Goal: Task Accomplishment & Management: Complete application form

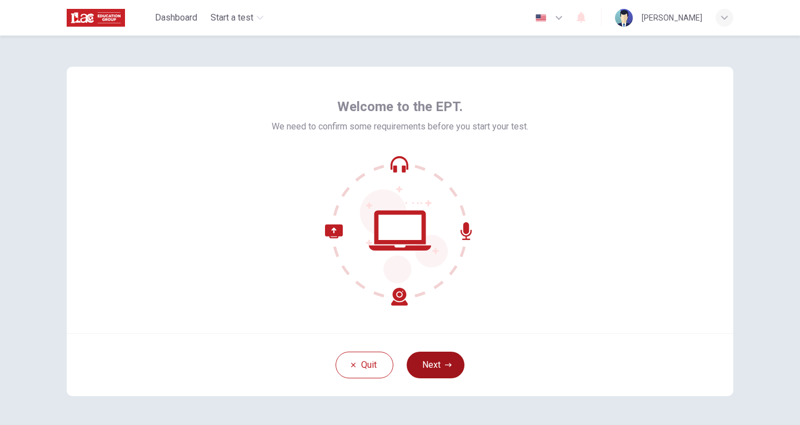
click at [436, 369] on button "Next" at bounding box center [435, 364] width 58 height 27
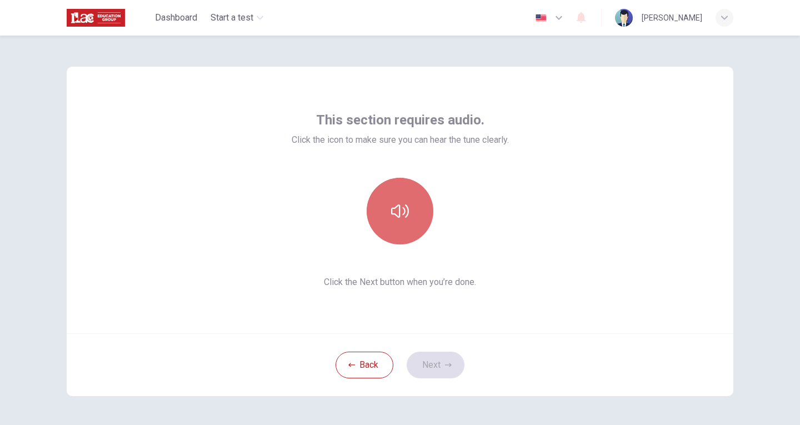
click at [399, 222] on button "button" at bounding box center [399, 211] width 67 height 67
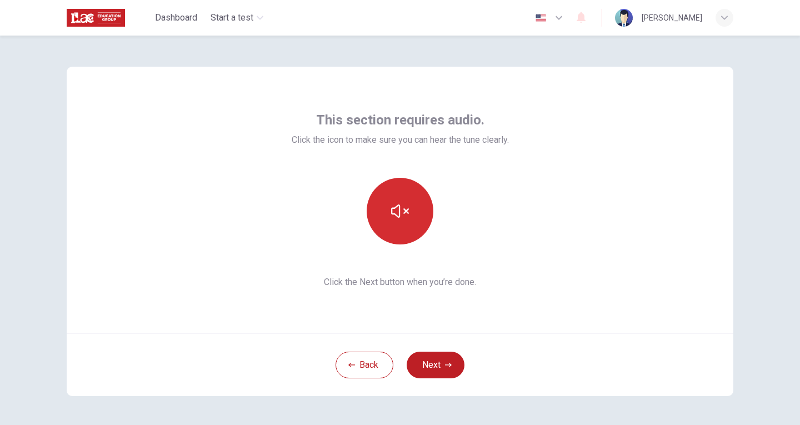
click at [398, 210] on icon "button" at bounding box center [400, 211] width 18 height 18
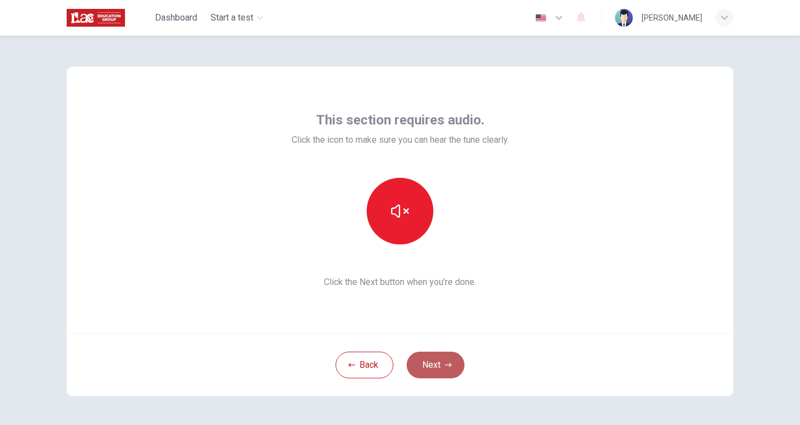
click at [434, 361] on button "Next" at bounding box center [435, 364] width 58 height 27
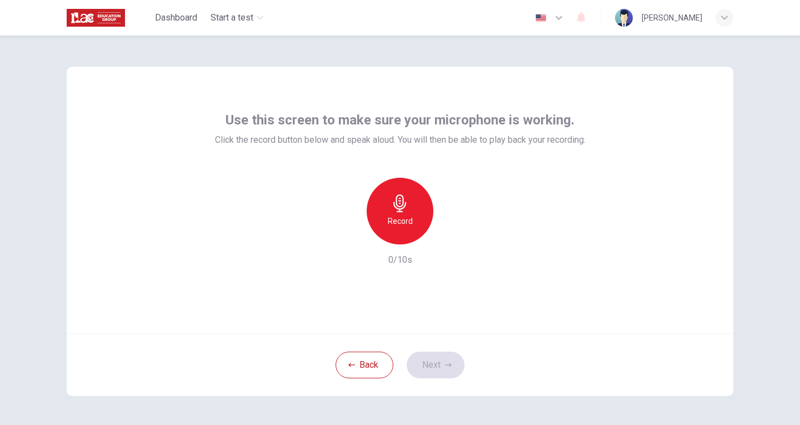
click at [398, 225] on h6 "Record" at bounding box center [400, 220] width 25 height 13
click at [398, 205] on icon "button" at bounding box center [400, 203] width 18 height 18
click at [449, 234] on icon "button" at bounding box center [451, 235] width 5 height 7
click at [428, 359] on button "Next" at bounding box center [435, 364] width 58 height 27
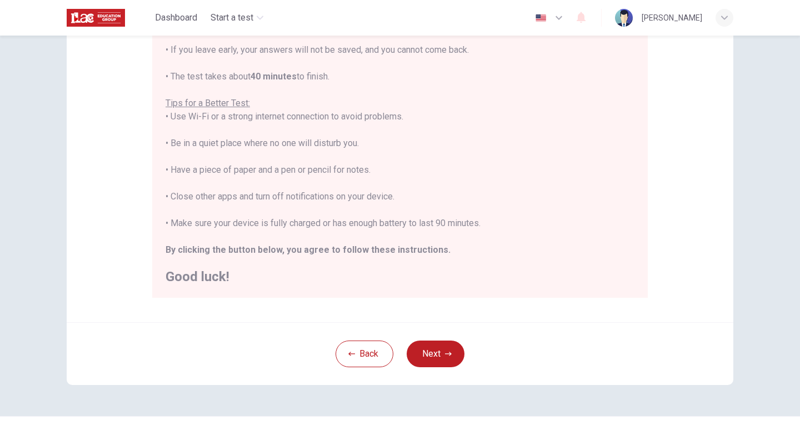
scroll to position [167, 0]
click at [433, 353] on button "Next" at bounding box center [435, 353] width 58 height 27
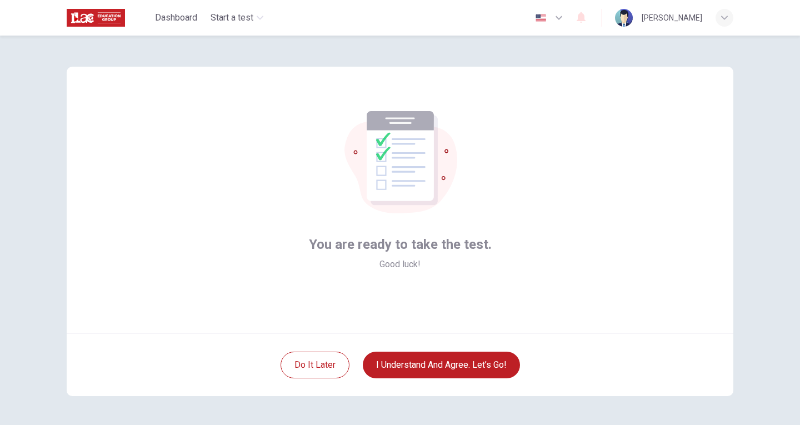
scroll to position [2, 0]
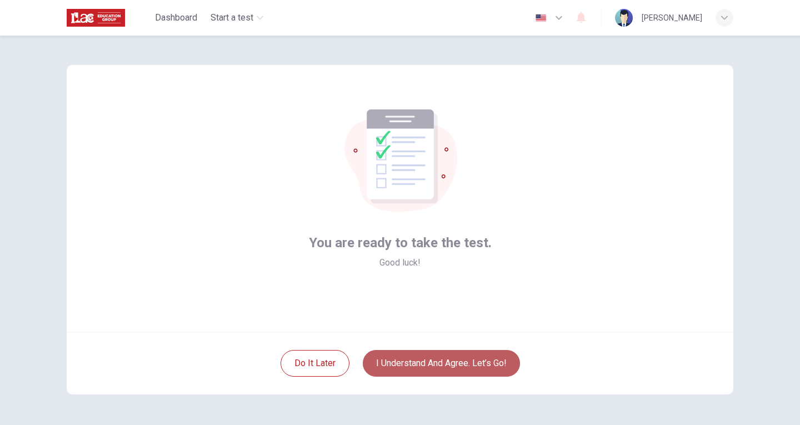
click at [457, 363] on button "I understand and agree. Let’s go!" at bounding box center [441, 363] width 157 height 27
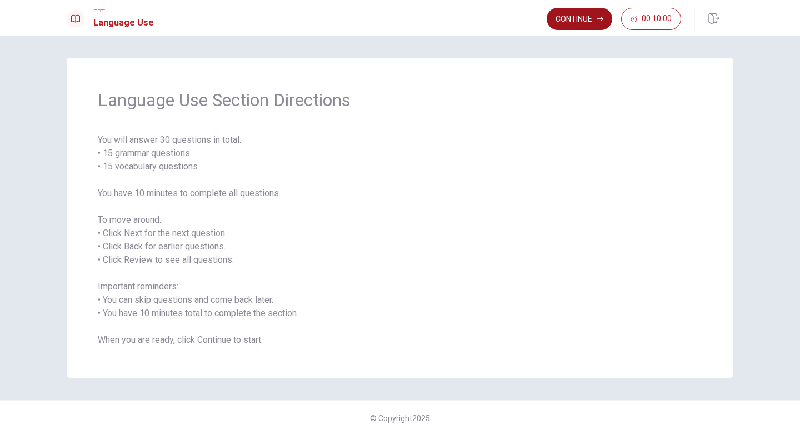
click at [575, 12] on button "Continue" at bounding box center [579, 19] width 66 height 22
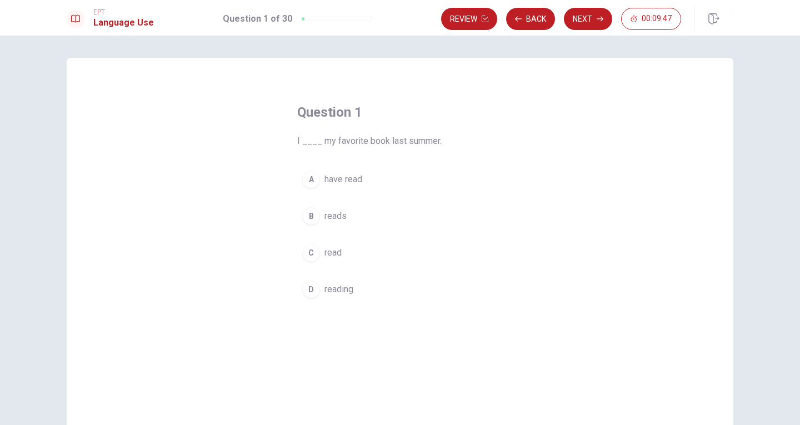
click at [306, 182] on div "A" at bounding box center [311, 179] width 18 height 18
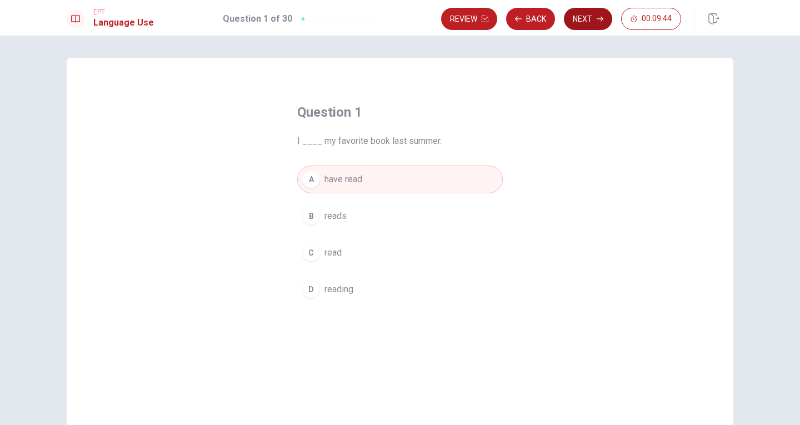
click at [581, 14] on button "Next" at bounding box center [588, 19] width 48 height 22
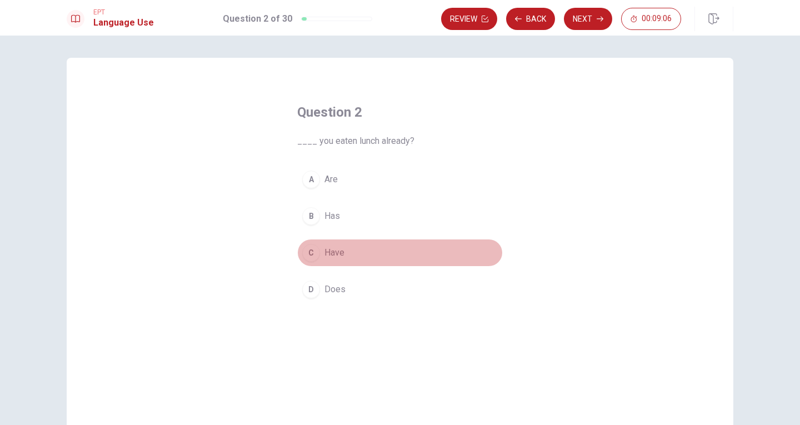
click at [308, 254] on div "C" at bounding box center [311, 253] width 18 height 18
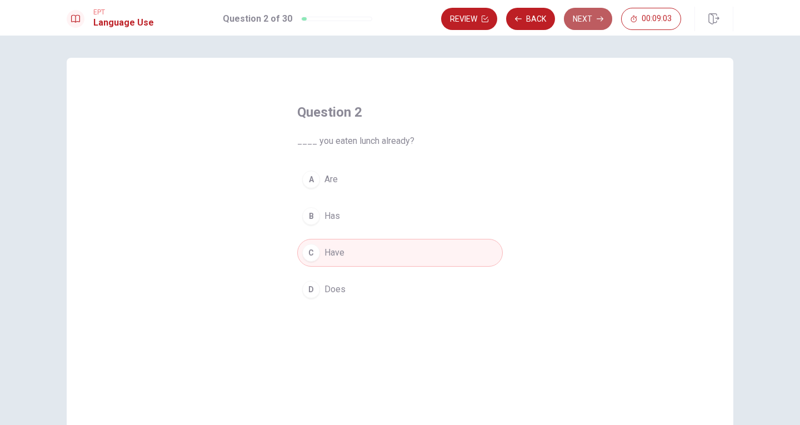
click at [582, 19] on button "Next" at bounding box center [588, 19] width 48 height 22
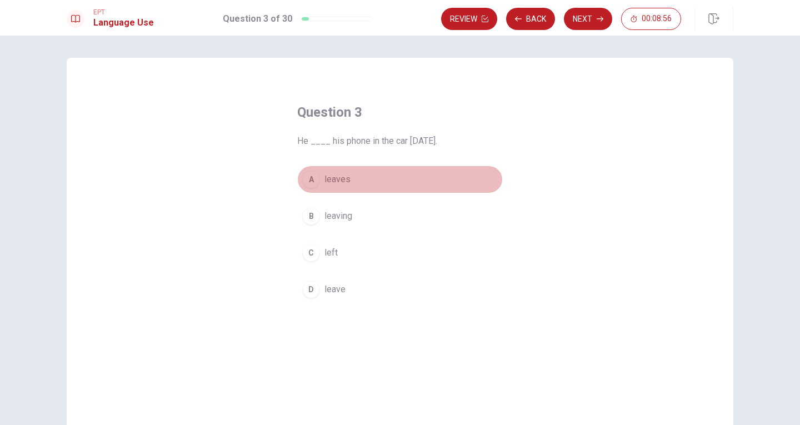
click at [306, 176] on div "A" at bounding box center [311, 179] width 18 height 18
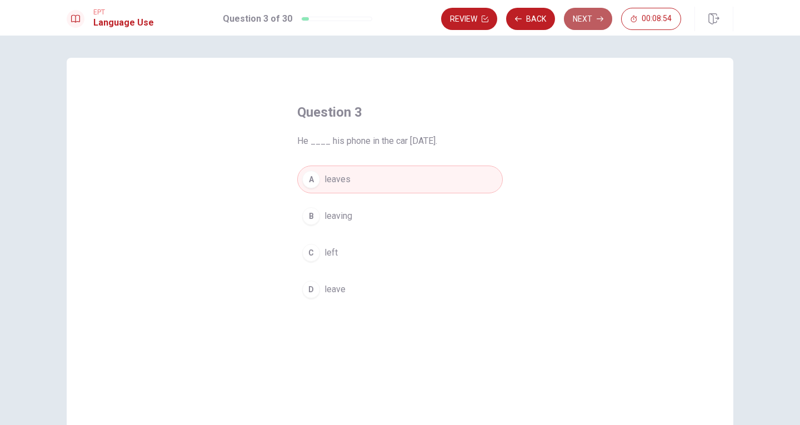
click at [591, 17] on button "Next" at bounding box center [588, 19] width 48 height 22
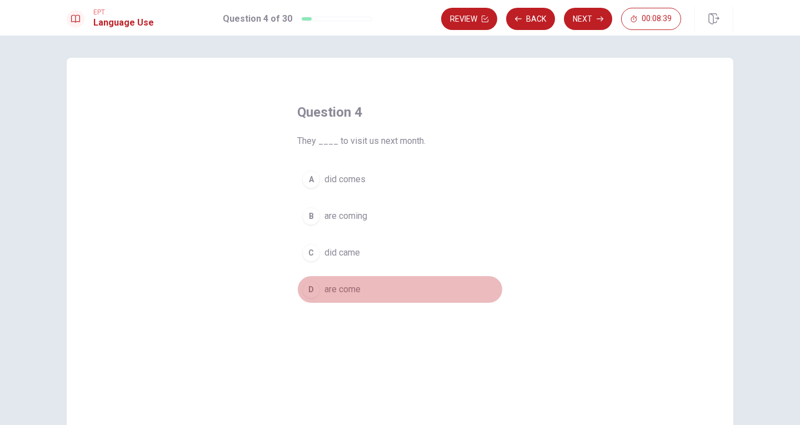
click at [310, 291] on div "D" at bounding box center [311, 289] width 18 height 18
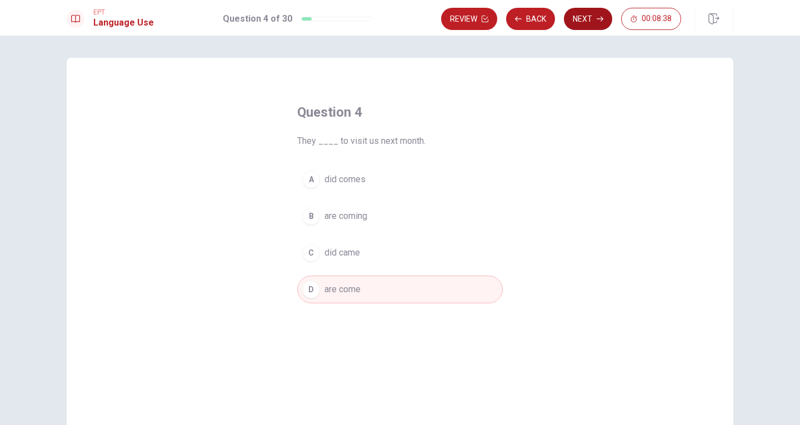
click at [579, 21] on button "Next" at bounding box center [588, 19] width 48 height 22
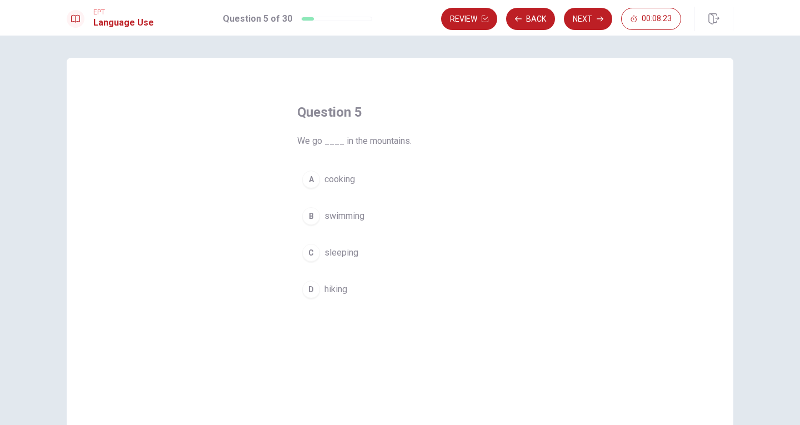
click at [306, 286] on div "D" at bounding box center [311, 289] width 18 height 18
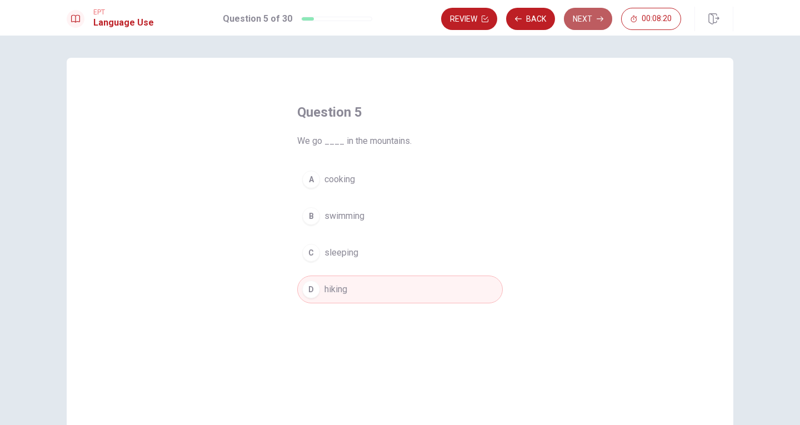
click at [589, 17] on button "Next" at bounding box center [588, 19] width 48 height 22
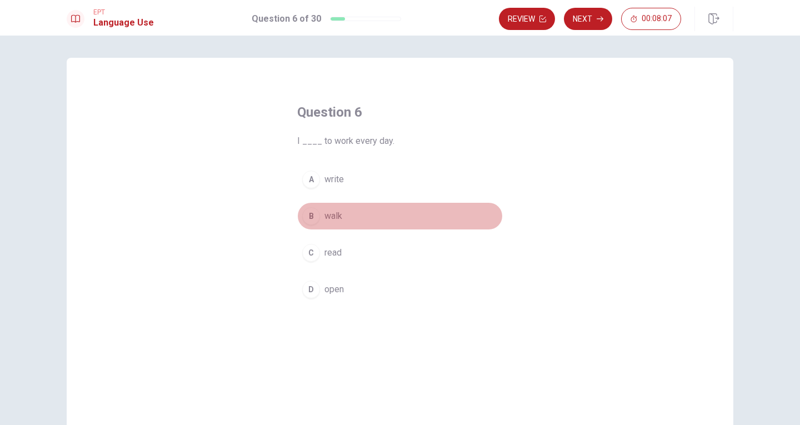
click at [304, 219] on div "B" at bounding box center [311, 216] width 18 height 18
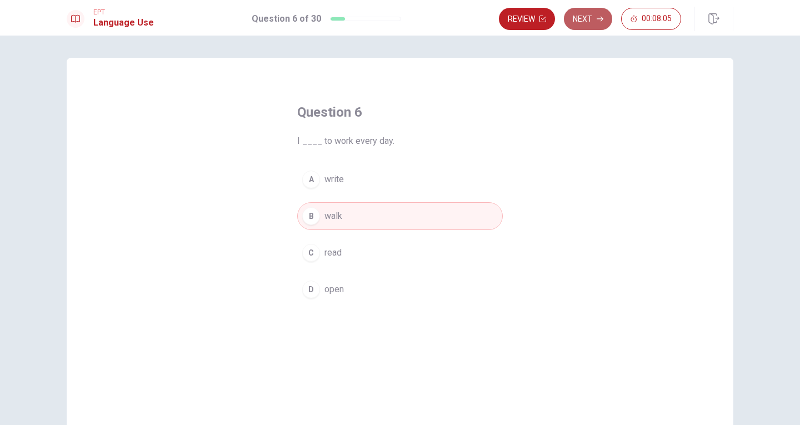
click at [588, 17] on button "Next" at bounding box center [588, 19] width 48 height 22
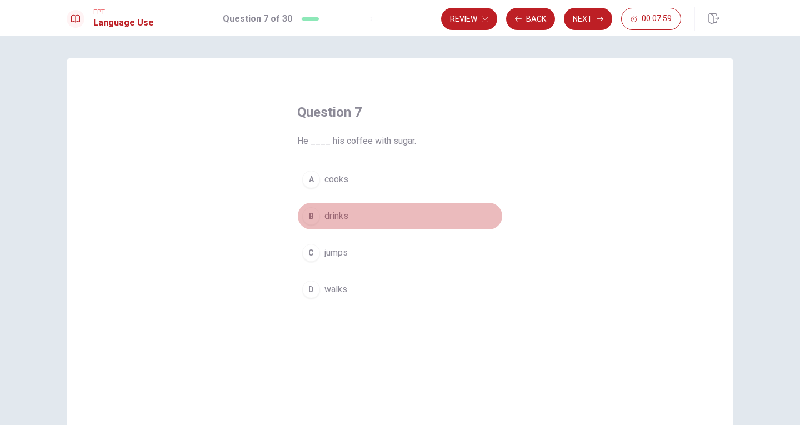
click at [307, 213] on div "B" at bounding box center [311, 216] width 18 height 18
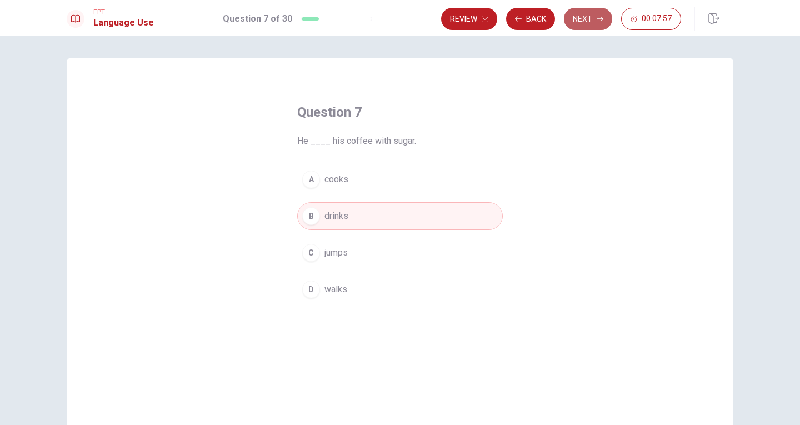
click at [580, 17] on button "Next" at bounding box center [588, 19] width 48 height 22
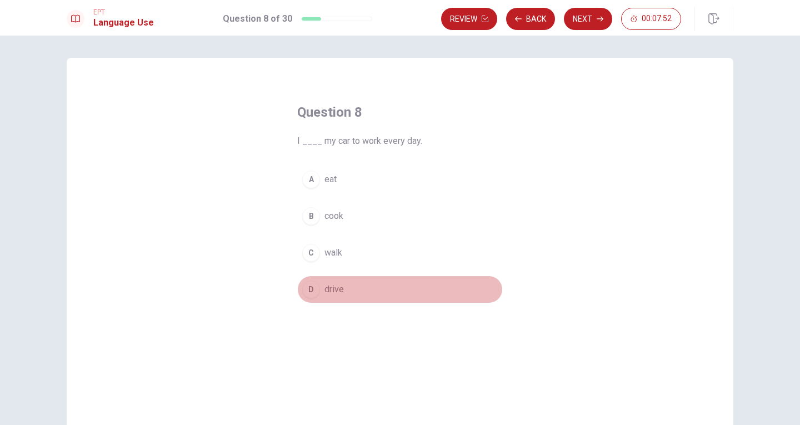
click at [304, 287] on div "D" at bounding box center [311, 289] width 18 height 18
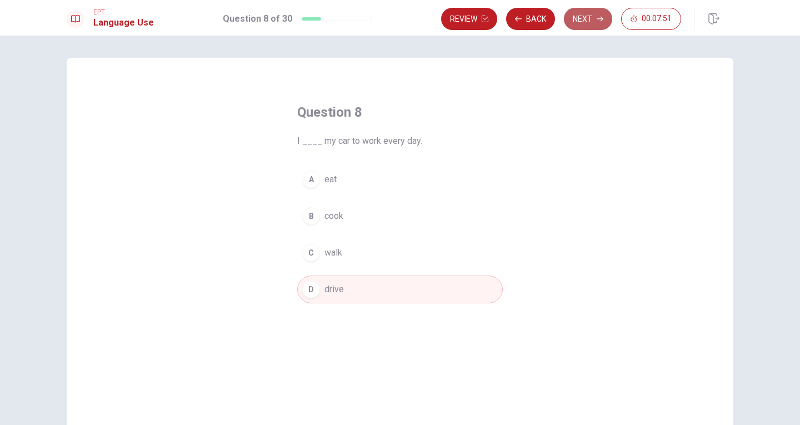
click at [578, 25] on button "Next" at bounding box center [588, 19] width 48 height 22
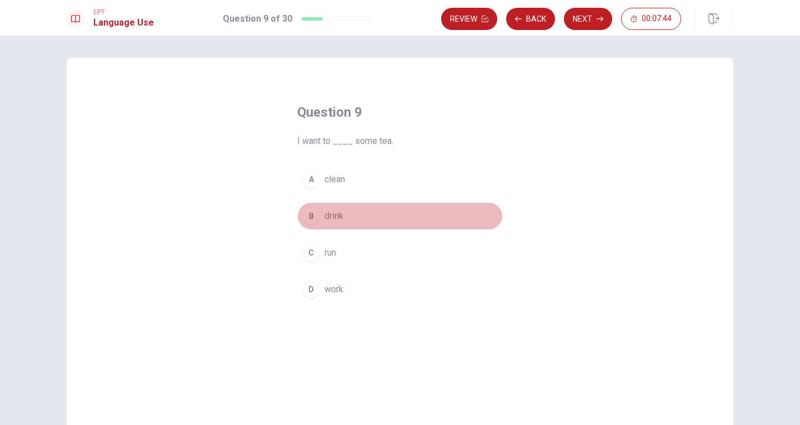
click at [308, 218] on div "B" at bounding box center [311, 216] width 18 height 18
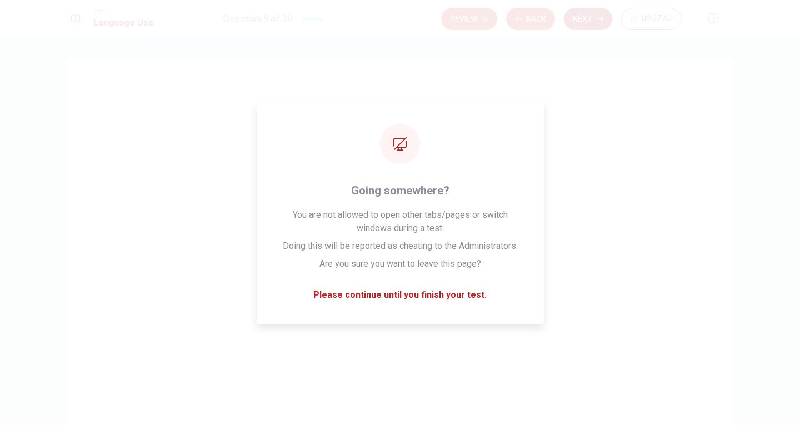
click at [593, 17] on button "Next" at bounding box center [588, 19] width 48 height 22
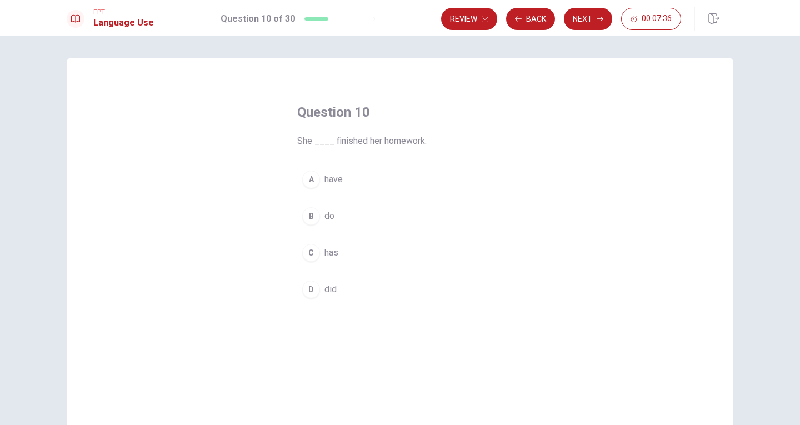
click at [309, 252] on div "C" at bounding box center [311, 253] width 18 height 18
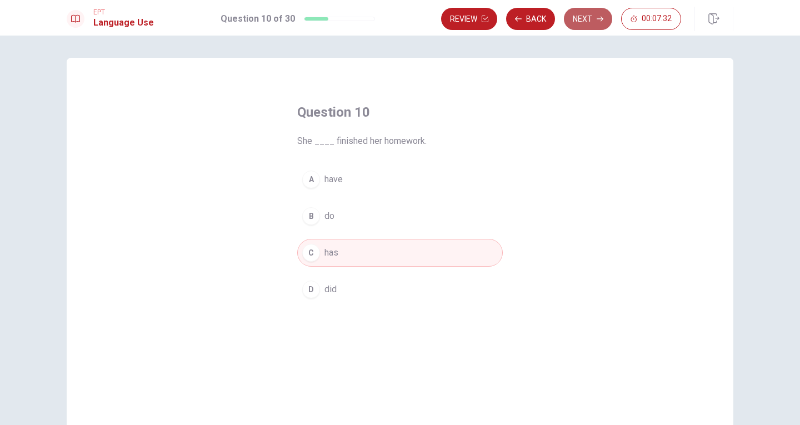
click at [594, 26] on button "Next" at bounding box center [588, 19] width 48 height 22
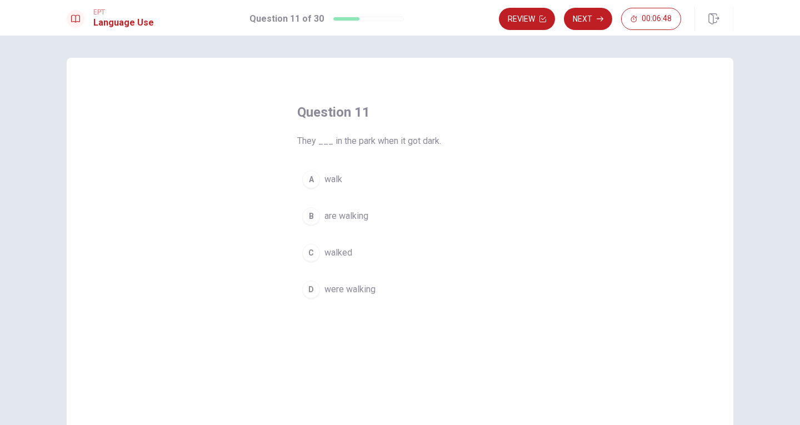
click at [312, 288] on div "D" at bounding box center [311, 289] width 18 height 18
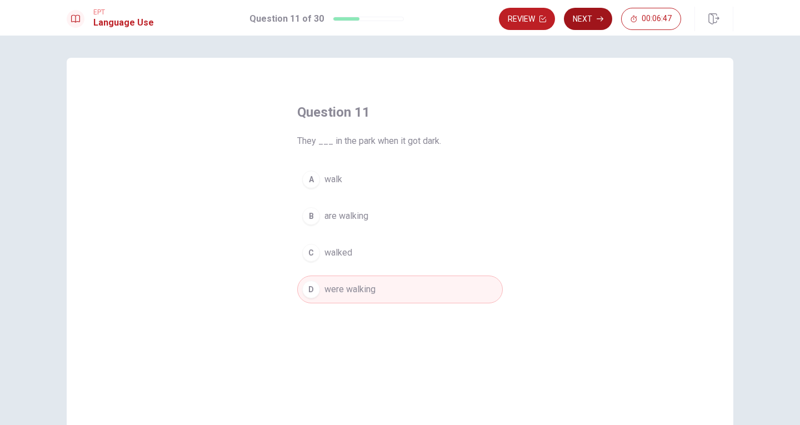
click at [584, 18] on button "Next" at bounding box center [588, 19] width 48 height 22
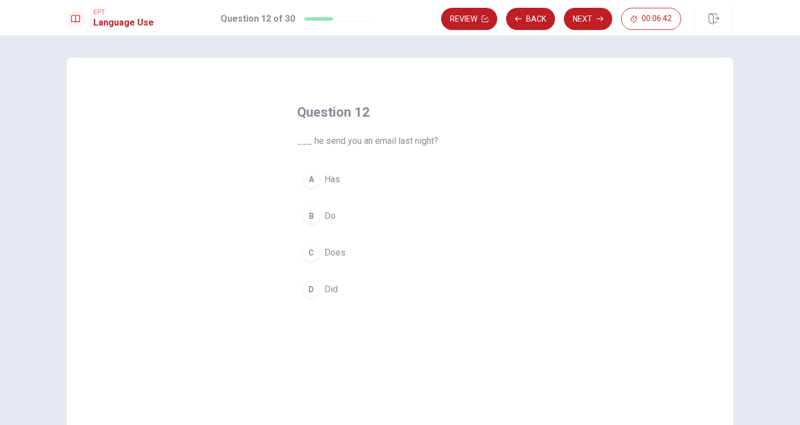
click at [307, 255] on div "C" at bounding box center [311, 253] width 18 height 18
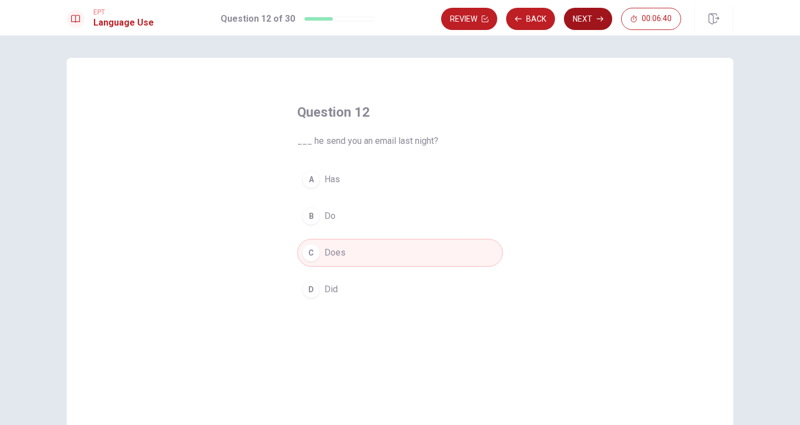
click at [582, 22] on button "Next" at bounding box center [588, 19] width 48 height 22
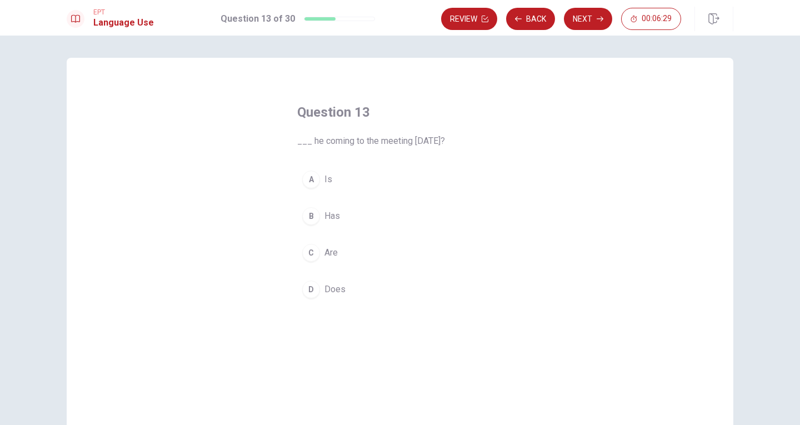
click at [305, 217] on div "B" at bounding box center [311, 216] width 18 height 18
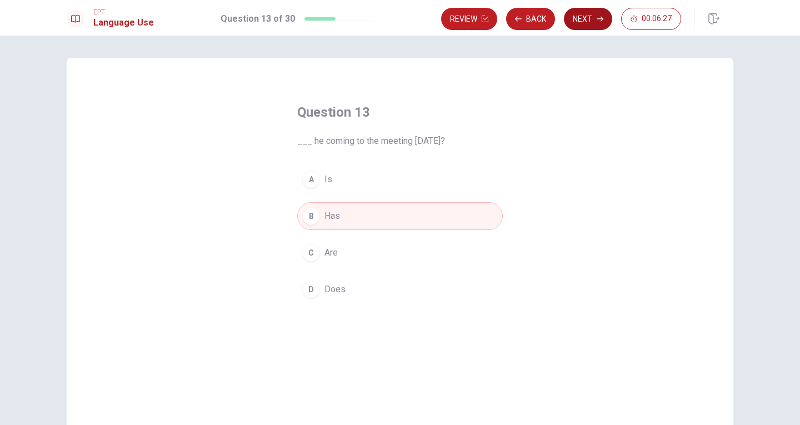
click at [587, 19] on button "Next" at bounding box center [588, 19] width 48 height 22
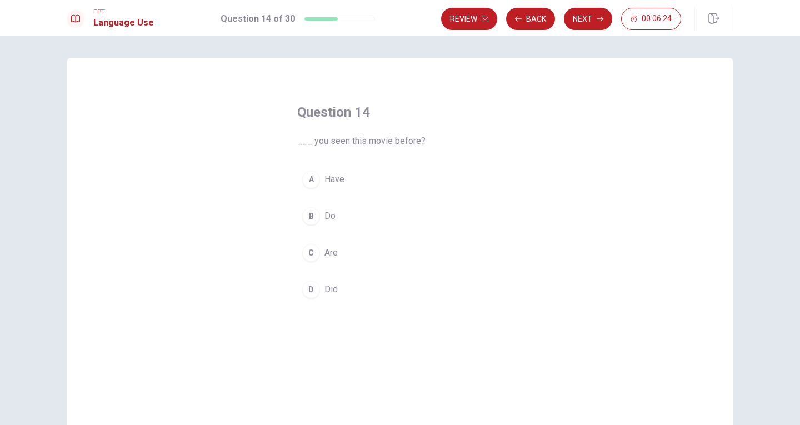
click at [305, 175] on div "A" at bounding box center [311, 179] width 18 height 18
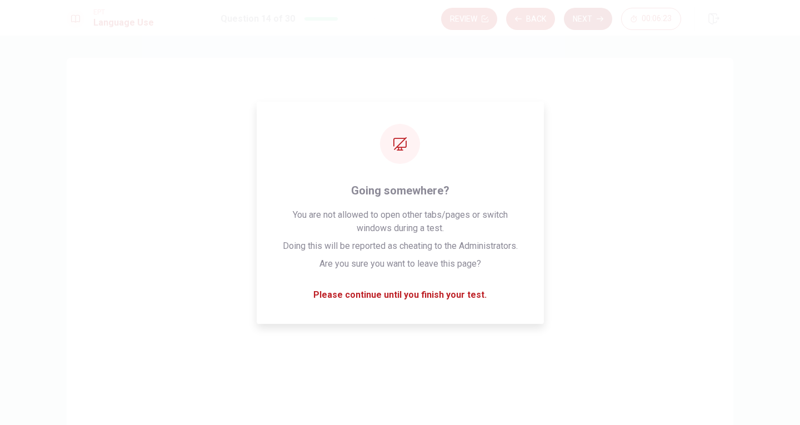
click at [582, 19] on button "Next" at bounding box center [588, 19] width 48 height 22
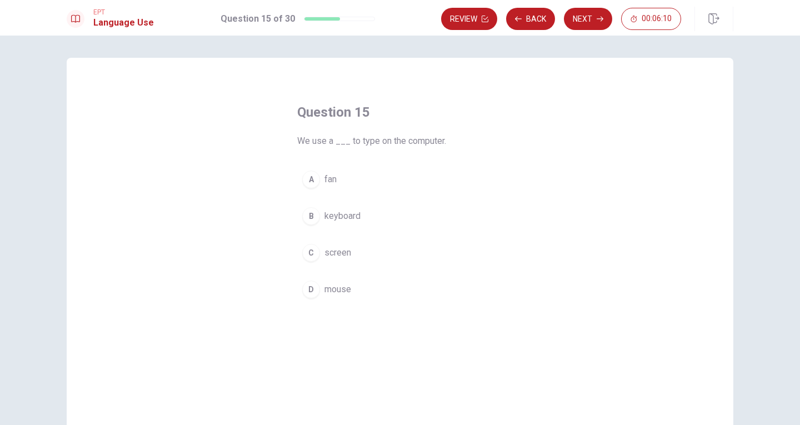
click at [307, 215] on div "B" at bounding box center [311, 216] width 18 height 18
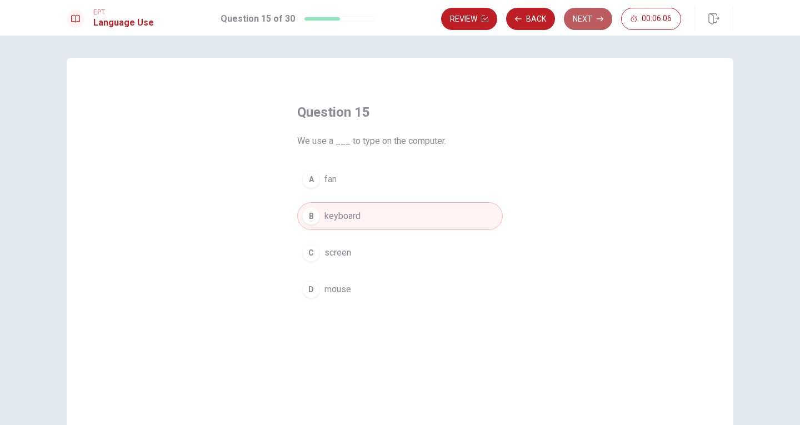
click at [584, 23] on button "Next" at bounding box center [588, 19] width 48 height 22
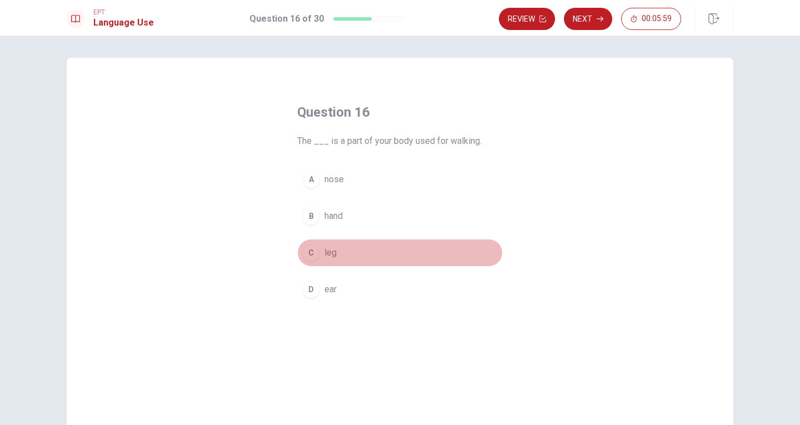
click at [306, 253] on div "C" at bounding box center [311, 253] width 18 height 18
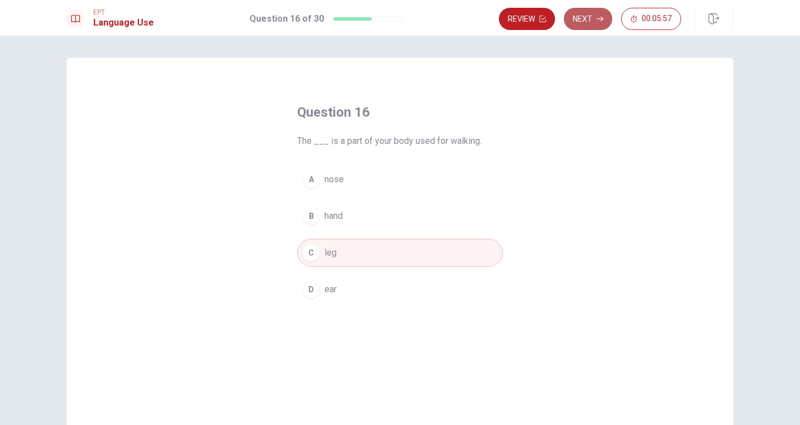
click at [591, 13] on button "Next" at bounding box center [588, 19] width 48 height 22
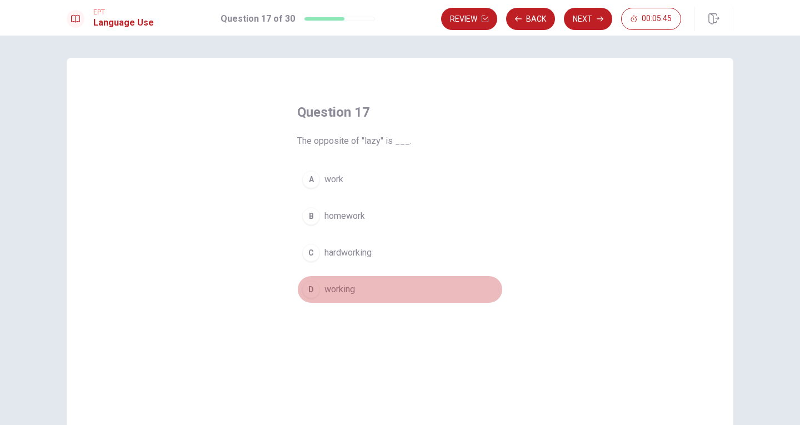
click at [309, 293] on div "D" at bounding box center [311, 289] width 18 height 18
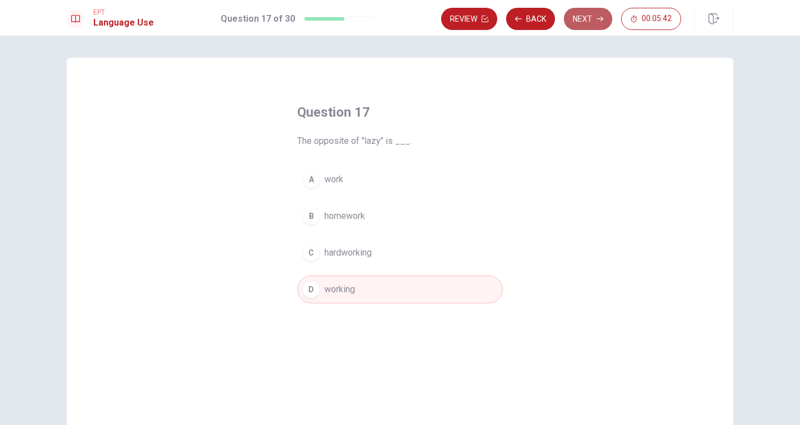
click at [587, 16] on button "Next" at bounding box center [588, 19] width 48 height 22
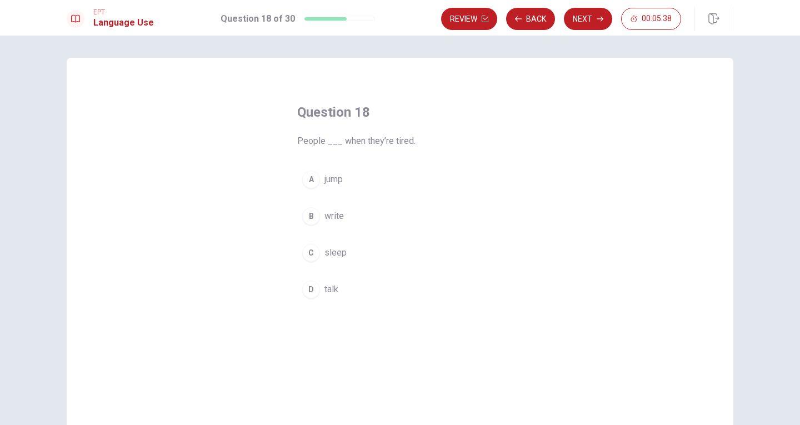
click at [306, 252] on div "C" at bounding box center [311, 253] width 18 height 18
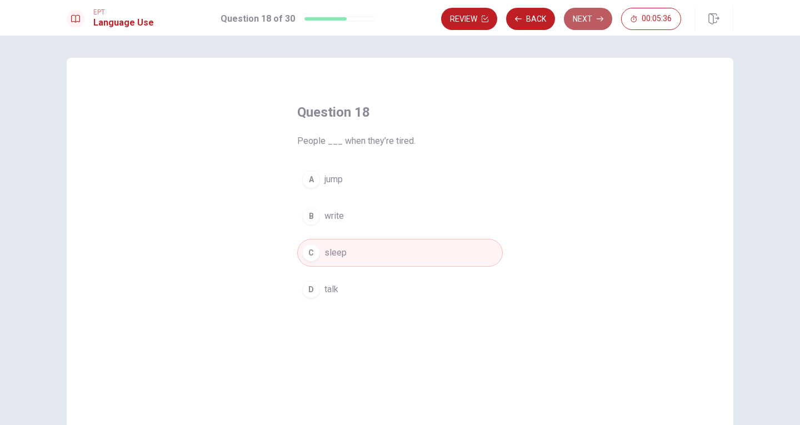
click at [589, 23] on button "Next" at bounding box center [588, 19] width 48 height 22
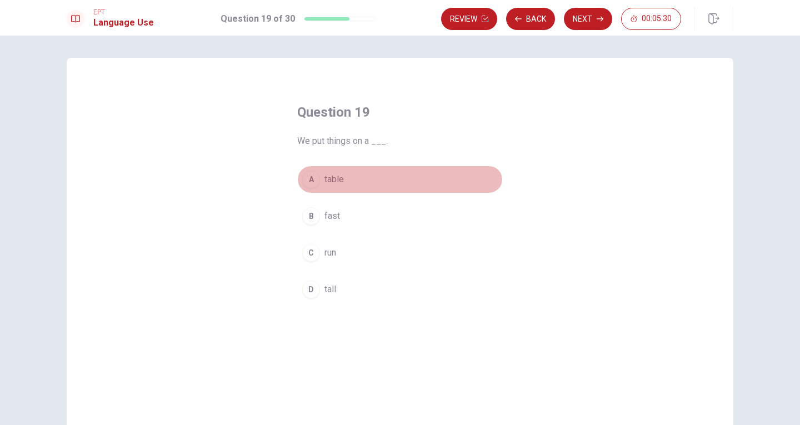
click at [300, 185] on button "A table" at bounding box center [399, 179] width 205 height 28
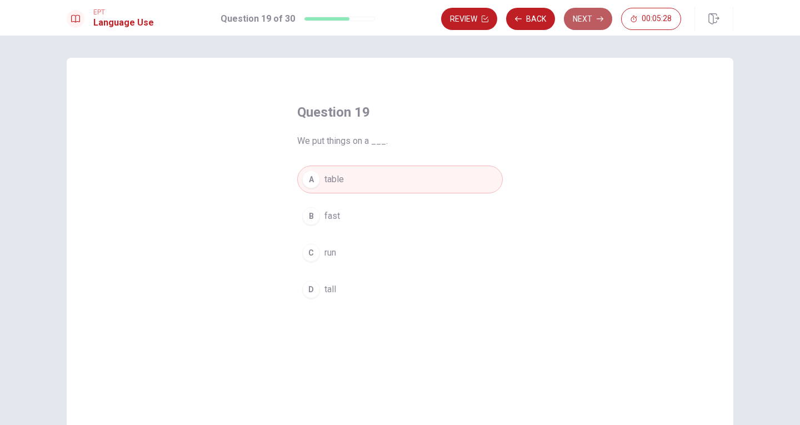
click at [591, 13] on button "Next" at bounding box center [588, 19] width 48 height 22
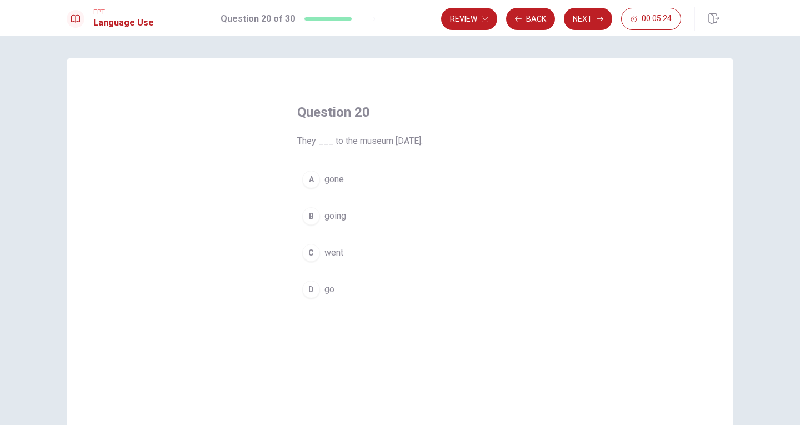
click at [313, 253] on div "C" at bounding box center [311, 253] width 18 height 18
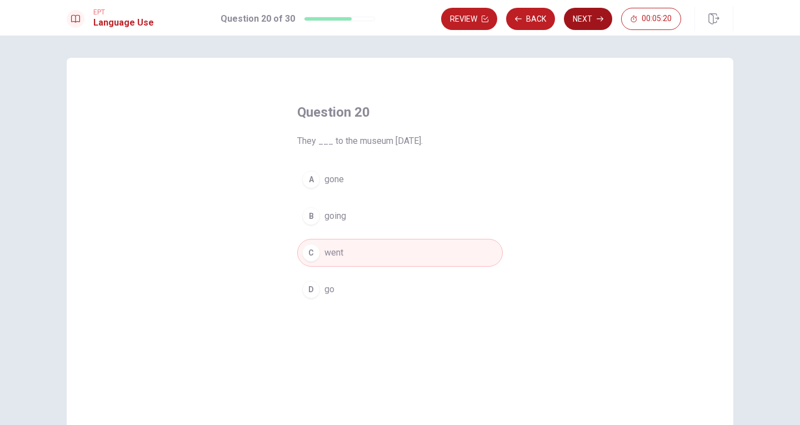
click at [594, 19] on button "Next" at bounding box center [588, 19] width 48 height 22
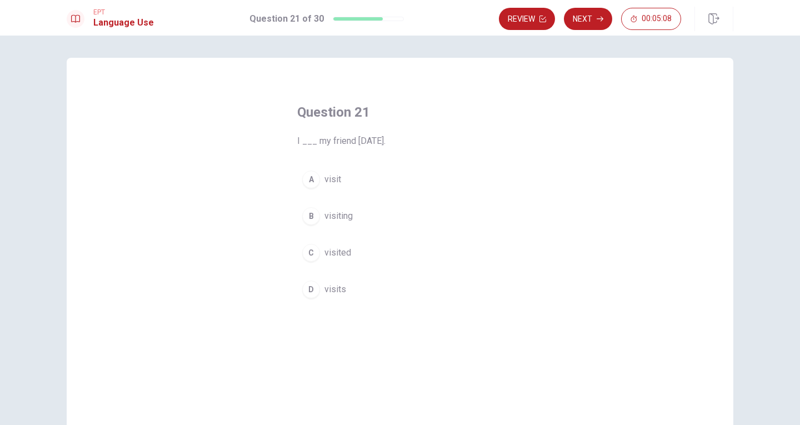
click at [314, 253] on div "C" at bounding box center [311, 253] width 18 height 18
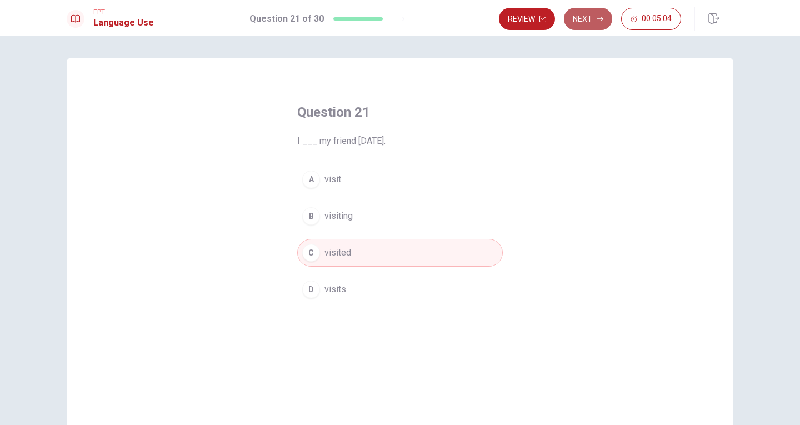
click at [589, 19] on button "Next" at bounding box center [588, 19] width 48 height 22
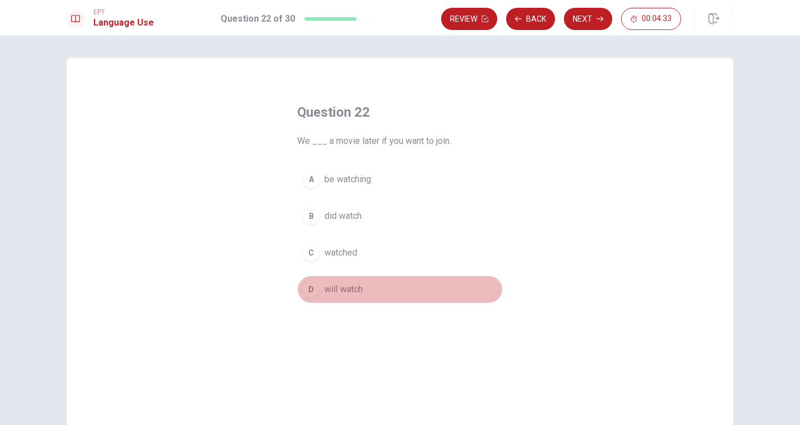
click at [311, 290] on div "D" at bounding box center [311, 289] width 18 height 18
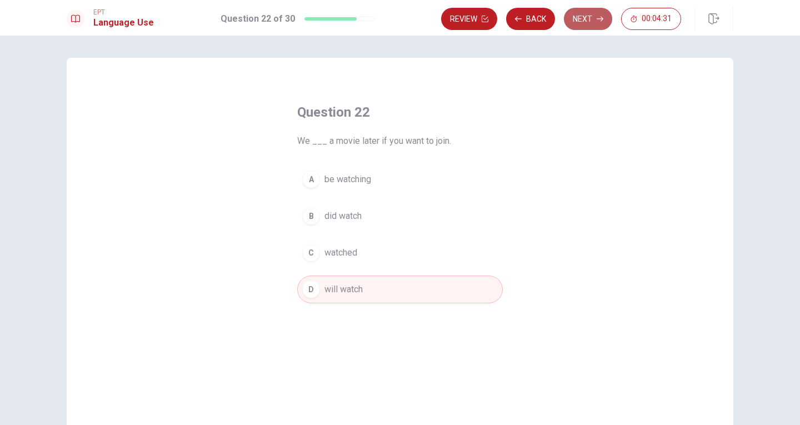
click at [588, 19] on button "Next" at bounding box center [588, 19] width 48 height 22
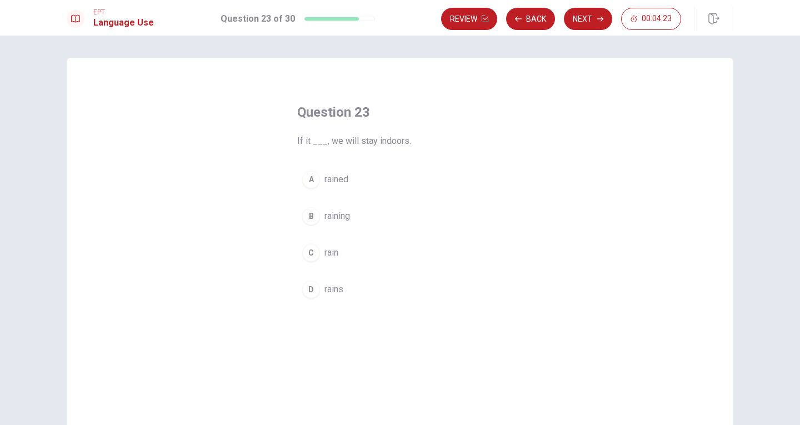
click at [310, 257] on div "C" at bounding box center [311, 253] width 18 height 18
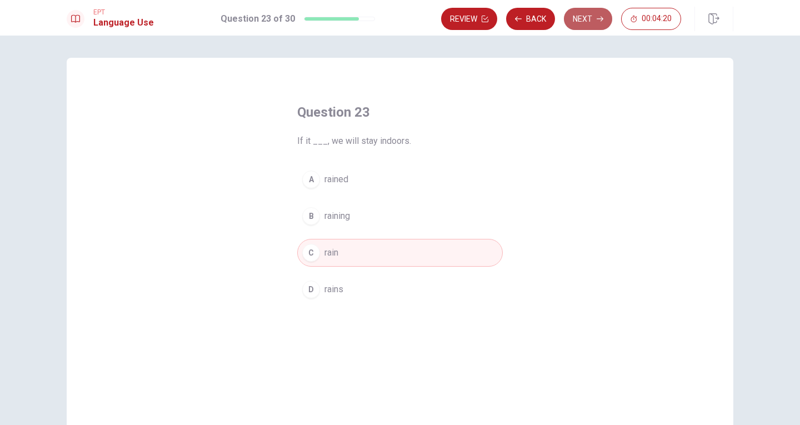
click at [580, 16] on button "Next" at bounding box center [588, 19] width 48 height 22
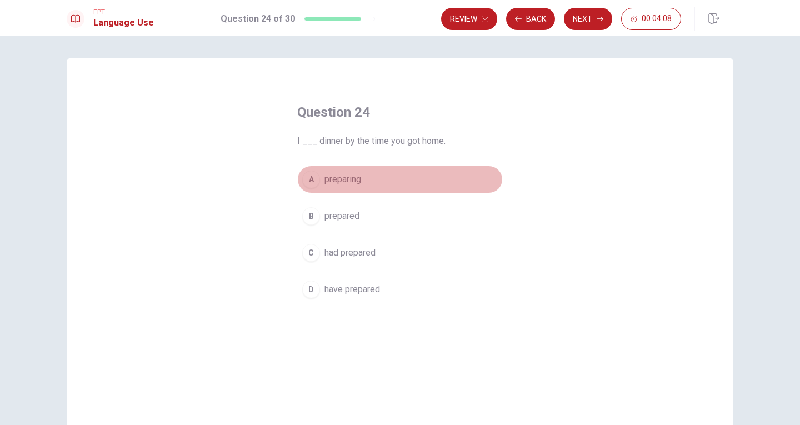
click at [312, 180] on div "A" at bounding box center [311, 179] width 18 height 18
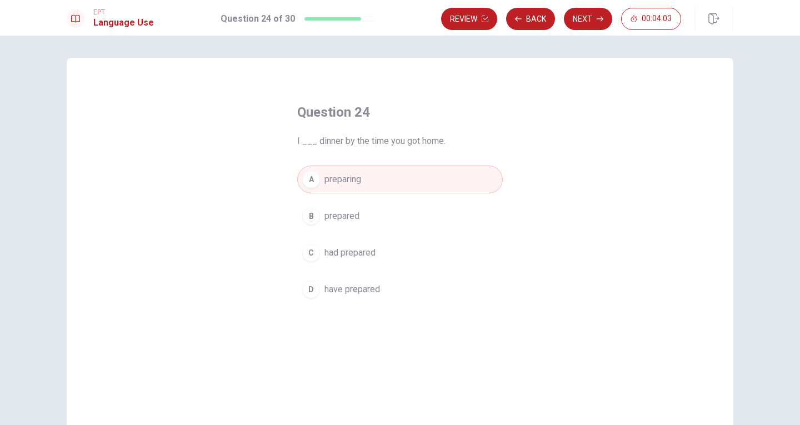
drag, startPoint x: 296, startPoint y: 109, endPoint x: 433, endPoint y: 252, distance: 197.9
click at [433, 252] on div "Question 24 I ___ dinner by the time you got home. A preparing B prepared C had…" at bounding box center [400, 203] width 250 height 235
click at [420, 232] on div "A preparing B prepared C had prepared D have prepared" at bounding box center [399, 234] width 205 height 138
drag, startPoint x: 296, startPoint y: 141, endPoint x: 460, endPoint y: 297, distance: 226.6
click at [460, 297] on div "Question 24 I ___ dinner by the time you got home. A preparing B prepared C had…" at bounding box center [400, 203] width 250 height 235
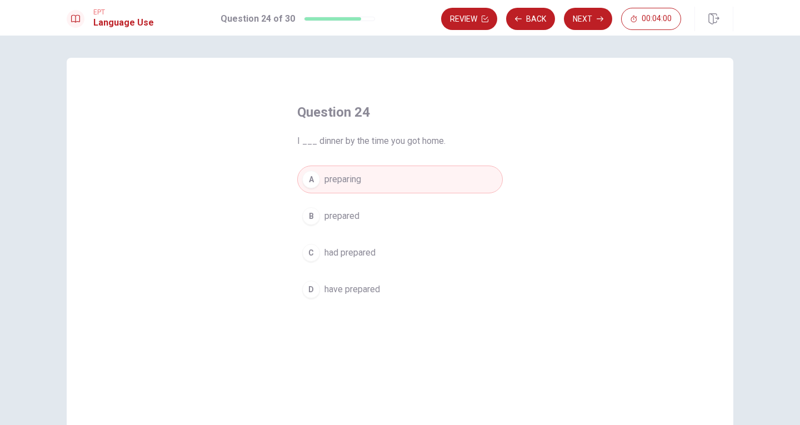
click at [576, 296] on div "Question 24 I ___ dinner by the time you got home. A preparing B prepared C had…" at bounding box center [400, 251] width 666 height 386
click at [369, 290] on span "have prepared" at bounding box center [352, 289] width 56 height 13
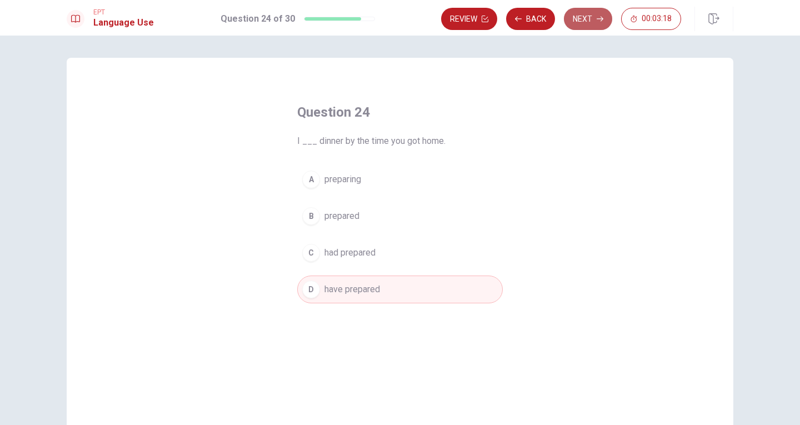
click at [592, 17] on button "Next" at bounding box center [588, 19] width 48 height 22
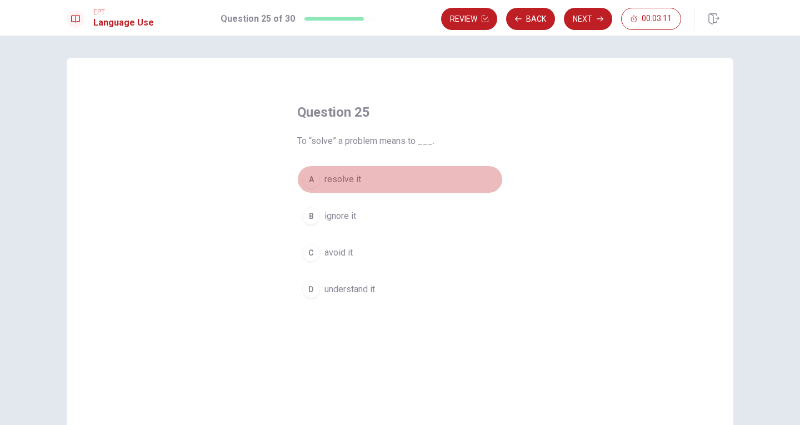
click at [325, 185] on span "resolve it" at bounding box center [342, 179] width 37 height 13
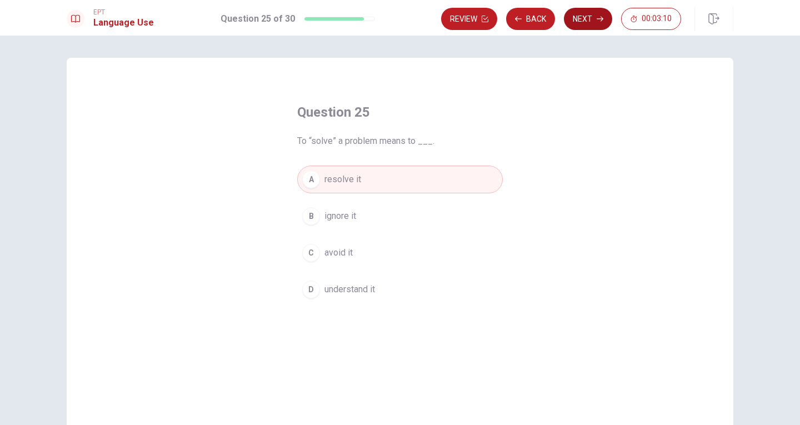
click at [602, 16] on icon "button" at bounding box center [599, 19] width 7 height 7
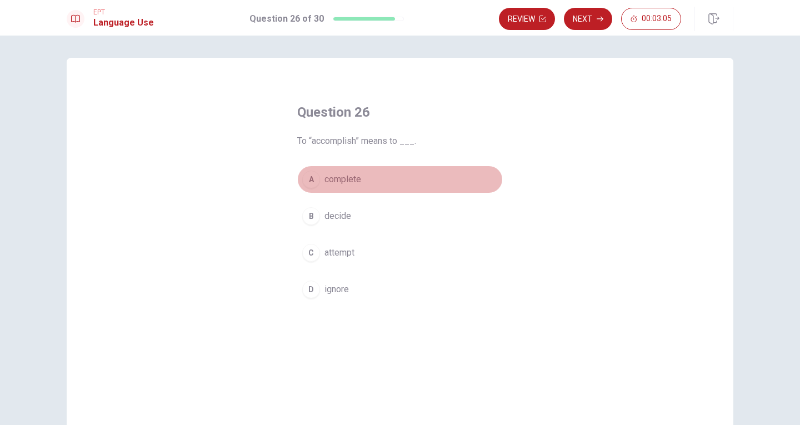
click at [314, 180] on div "A" at bounding box center [311, 179] width 18 height 18
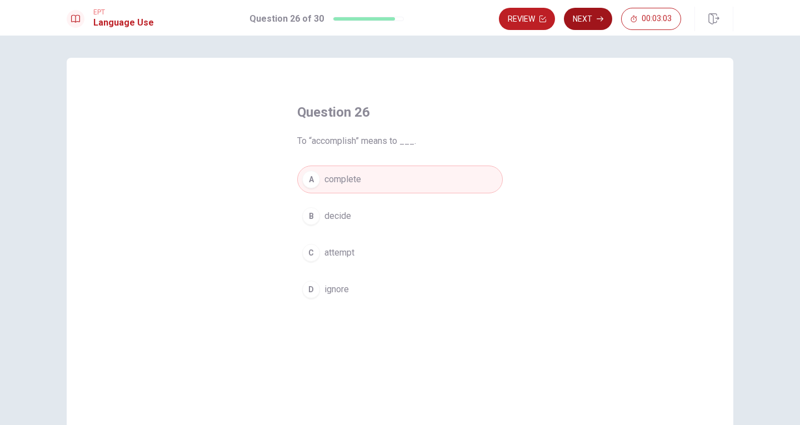
click at [590, 18] on button "Next" at bounding box center [588, 19] width 48 height 22
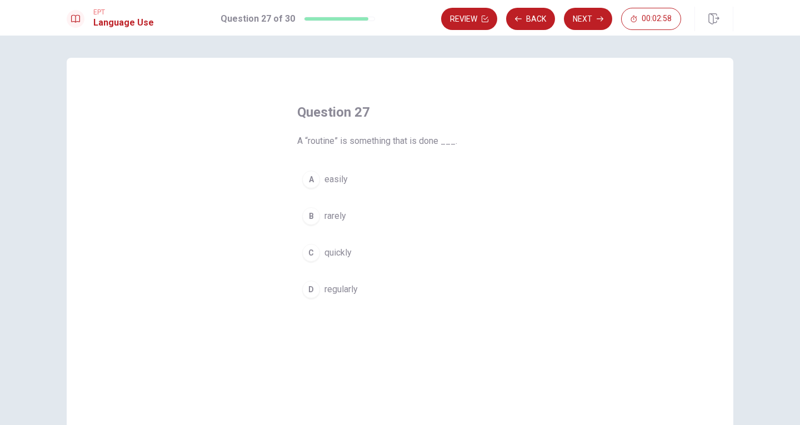
click at [333, 285] on span "regularly" at bounding box center [340, 289] width 33 height 13
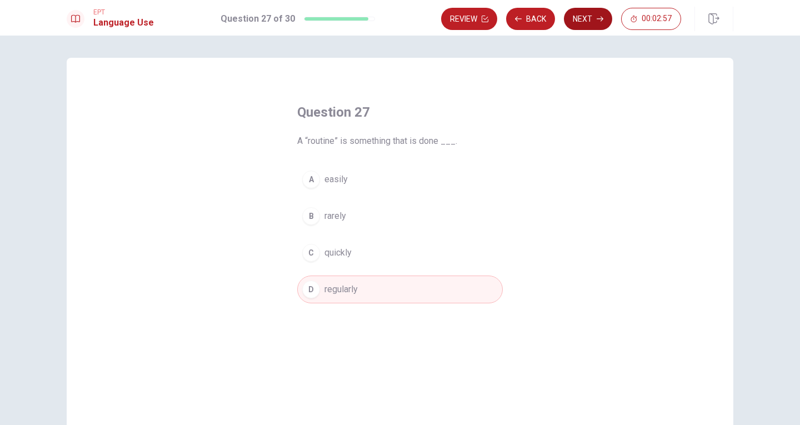
click at [581, 18] on button "Next" at bounding box center [588, 19] width 48 height 22
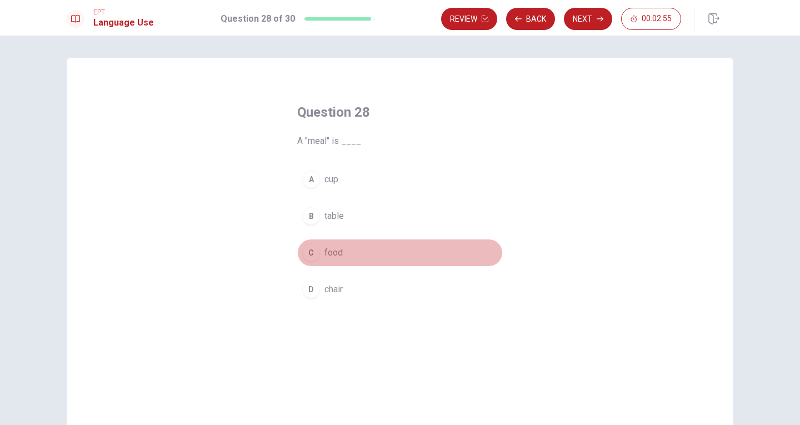
click at [313, 254] on div "C" at bounding box center [311, 253] width 18 height 18
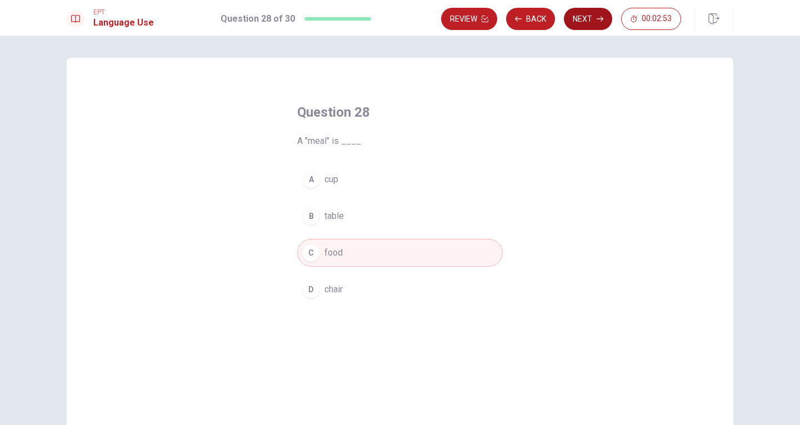
click at [598, 19] on icon "button" at bounding box center [599, 19] width 7 height 5
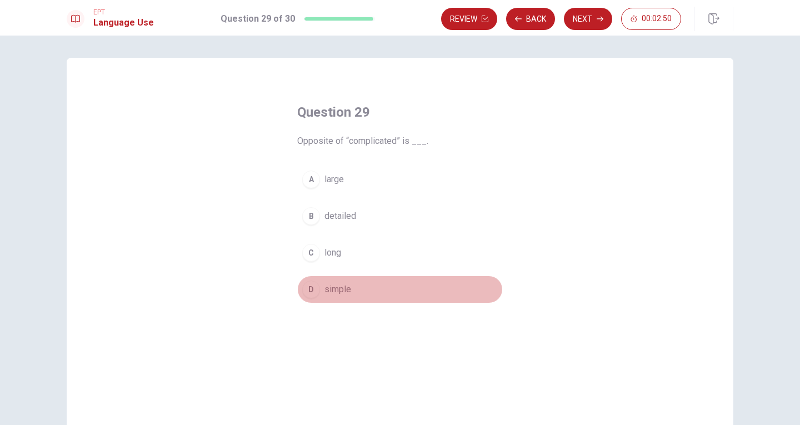
click at [338, 284] on span "simple" at bounding box center [337, 289] width 27 height 13
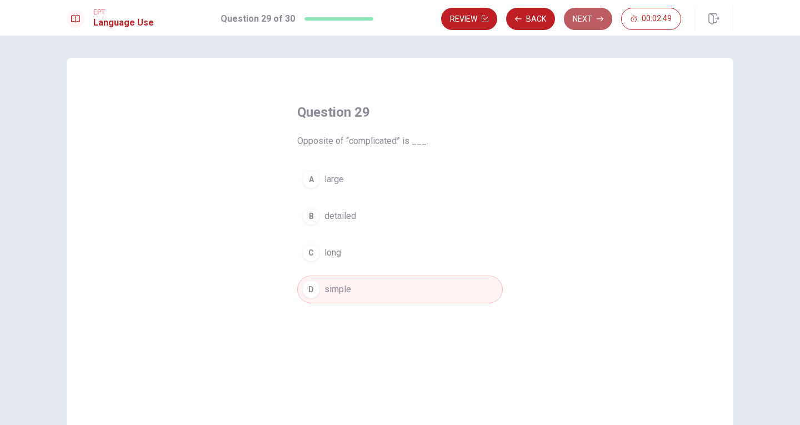
click at [585, 20] on button "Next" at bounding box center [588, 19] width 48 height 22
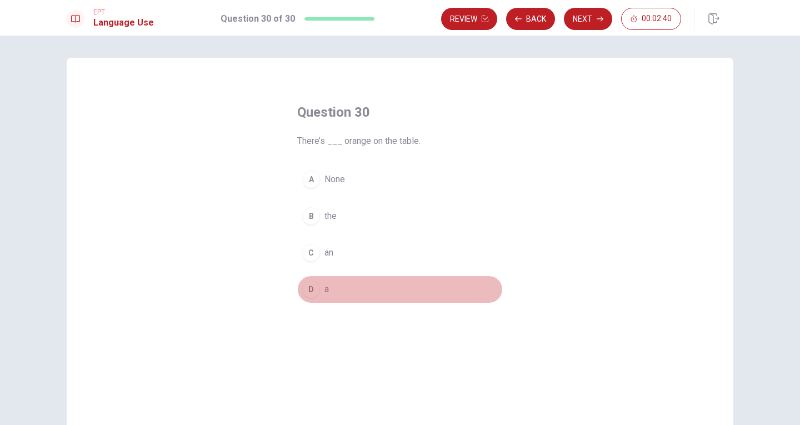
click at [326, 288] on span "a" at bounding box center [326, 289] width 4 height 13
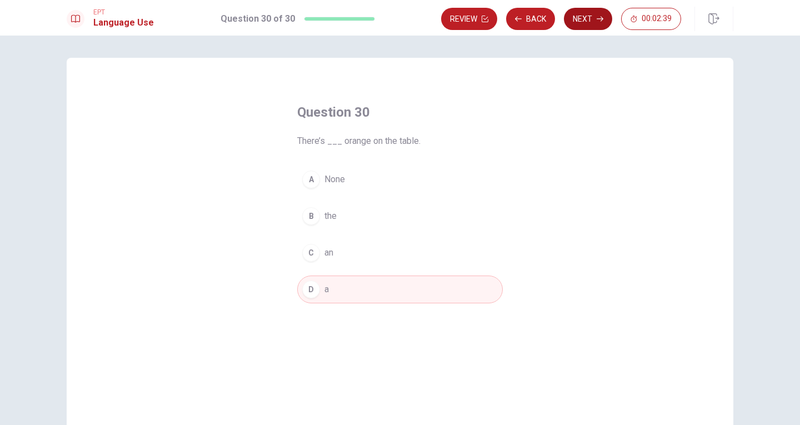
click at [587, 14] on button "Next" at bounding box center [588, 19] width 48 height 22
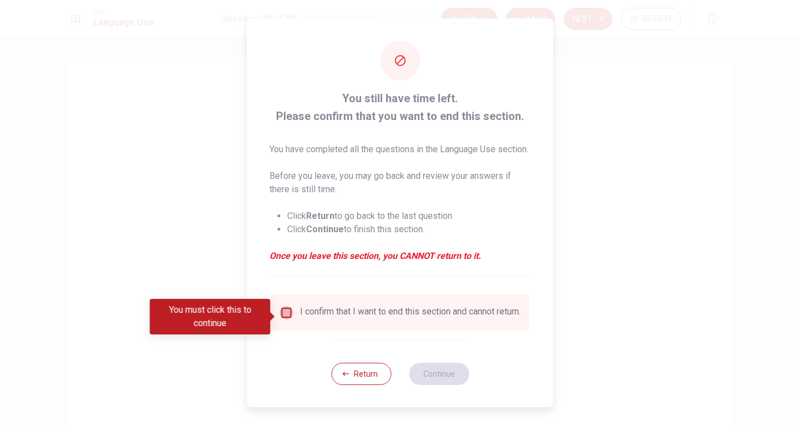
click at [283, 319] on input "You must click this to continue" at bounding box center [286, 312] width 13 height 13
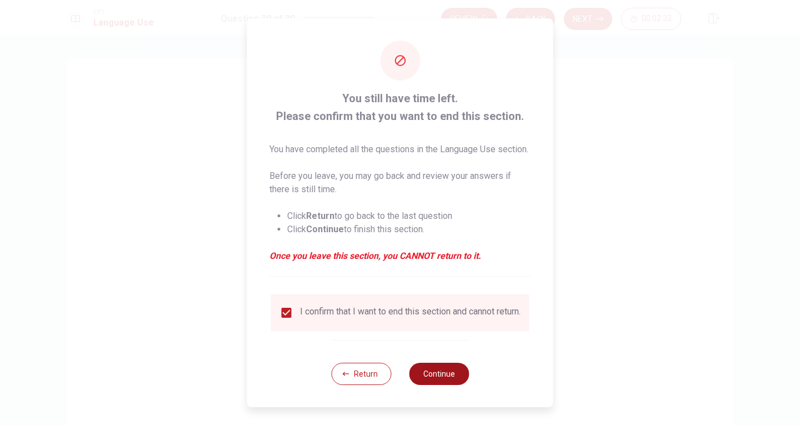
click at [444, 385] on button "Continue" at bounding box center [439, 374] width 60 height 22
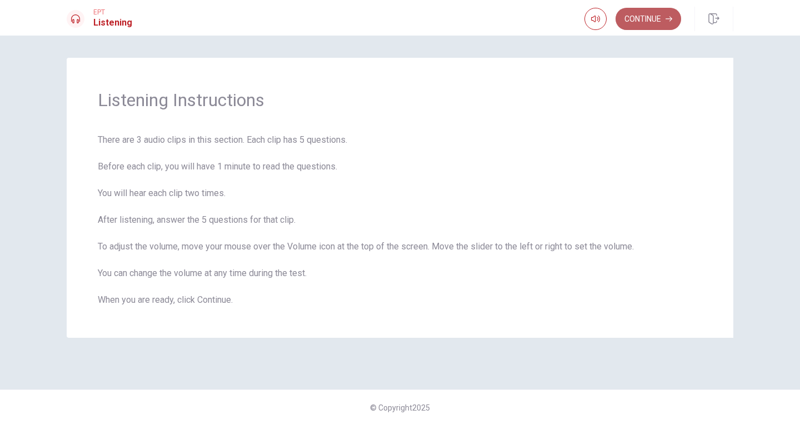
click at [650, 17] on button "Continue" at bounding box center [648, 19] width 66 height 22
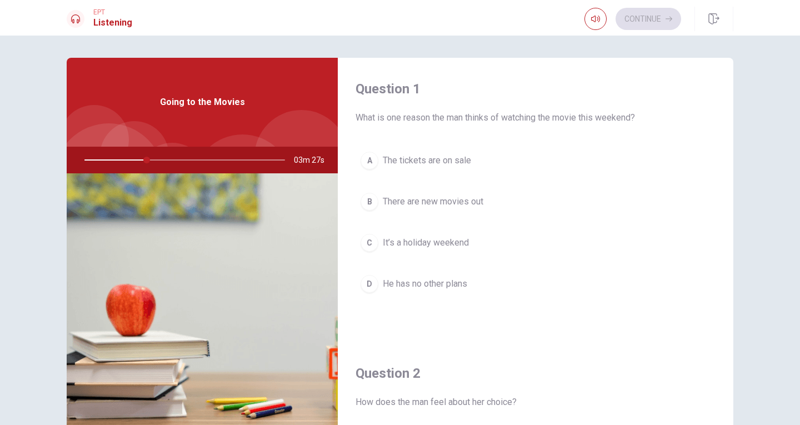
click at [362, 201] on div "B" at bounding box center [369, 202] width 18 height 18
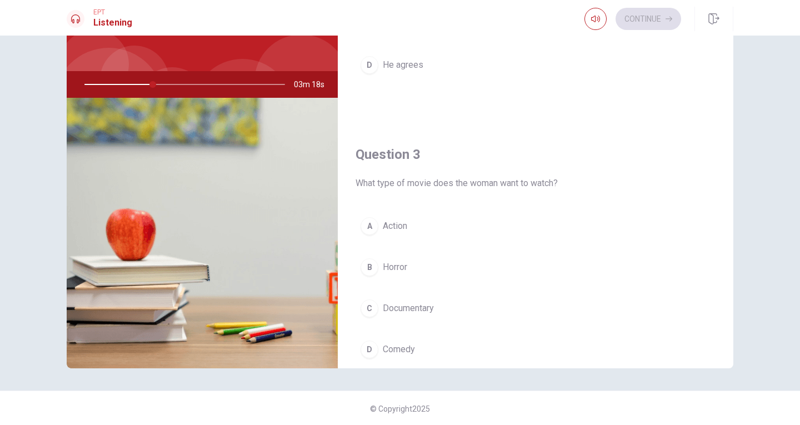
scroll to position [457, 0]
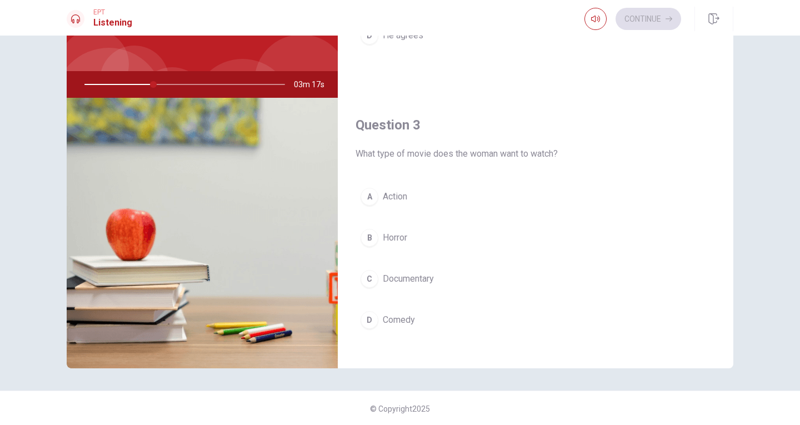
click at [368, 316] on div "D" at bounding box center [369, 320] width 18 height 18
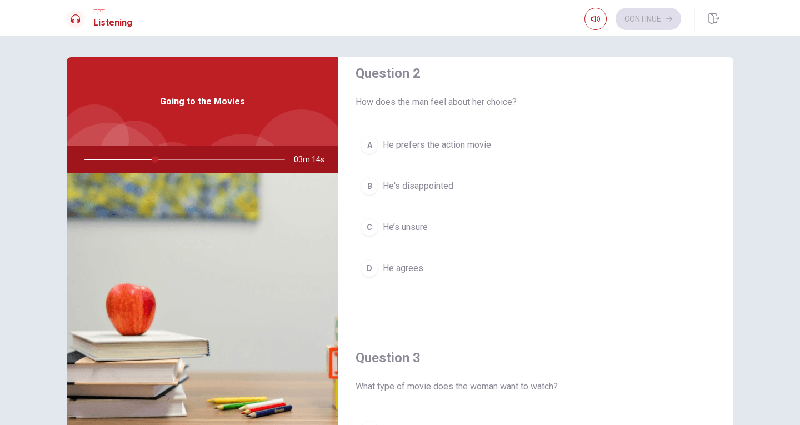
scroll to position [299, 0]
click at [370, 269] on div "D" at bounding box center [369, 269] width 18 height 18
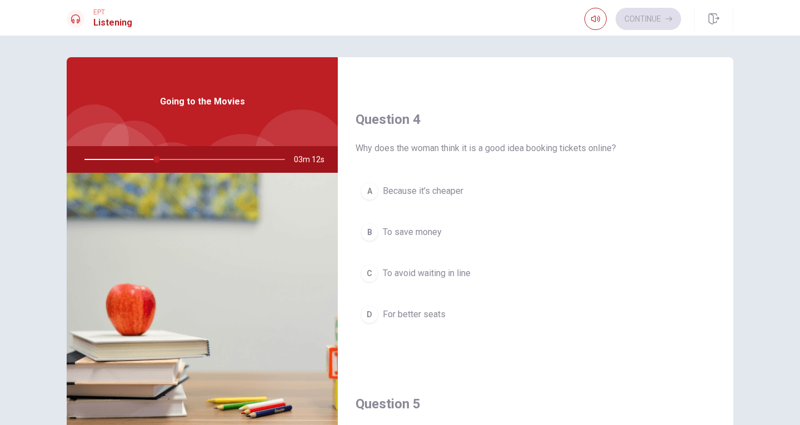
scroll to position [827, 0]
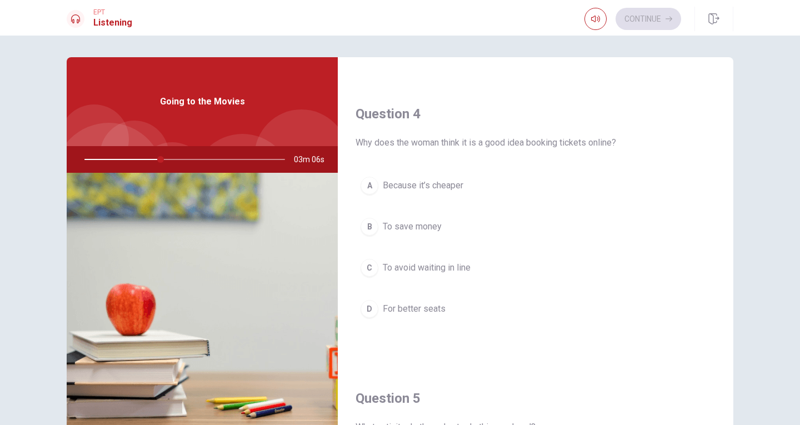
click at [369, 271] on div "C" at bounding box center [369, 268] width 18 height 18
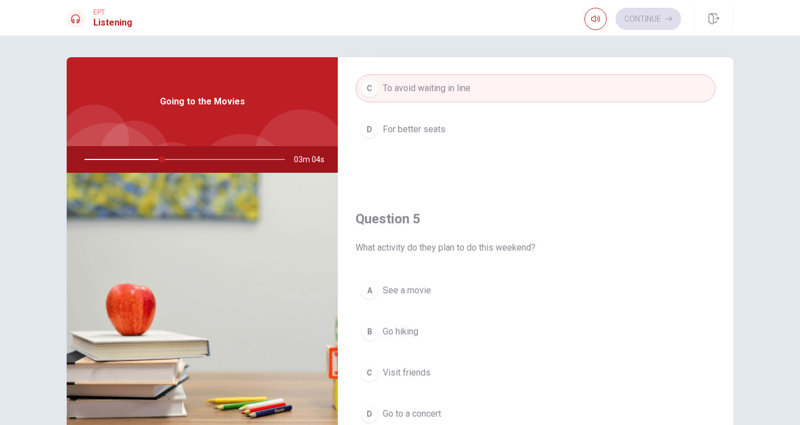
scroll to position [1007, 0]
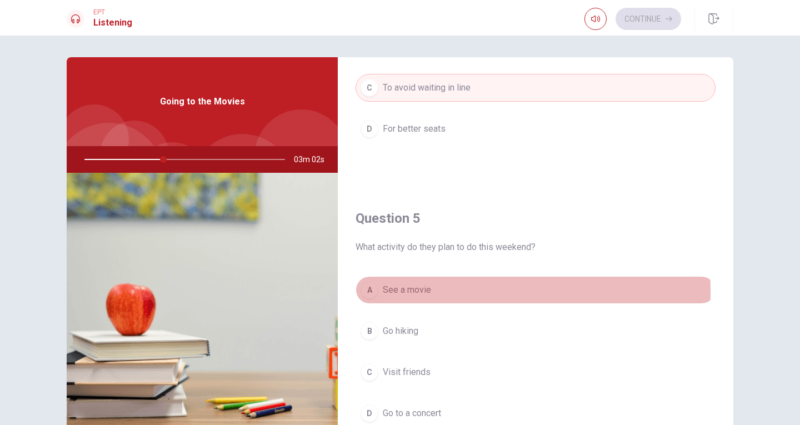
click at [372, 293] on div "A" at bounding box center [369, 290] width 18 height 18
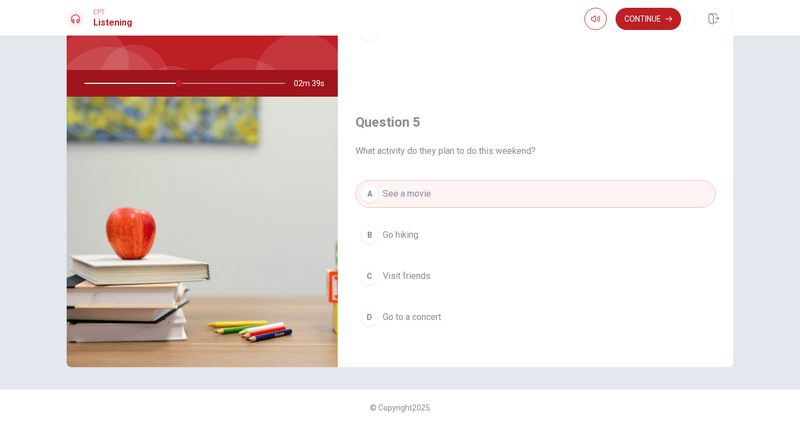
scroll to position [0, 0]
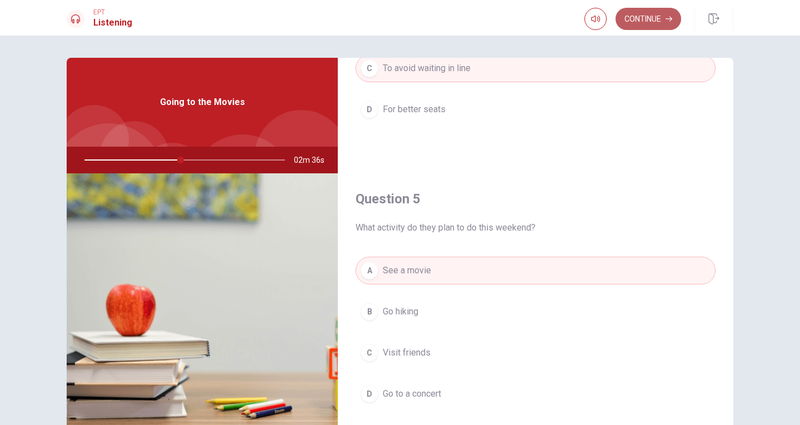
click at [656, 18] on button "Continue" at bounding box center [648, 19] width 66 height 22
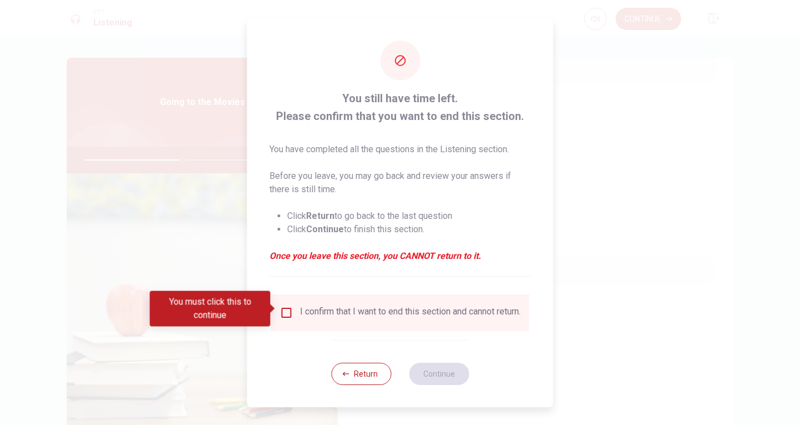
click at [283, 311] on input "You must click this to continue" at bounding box center [286, 312] width 13 height 13
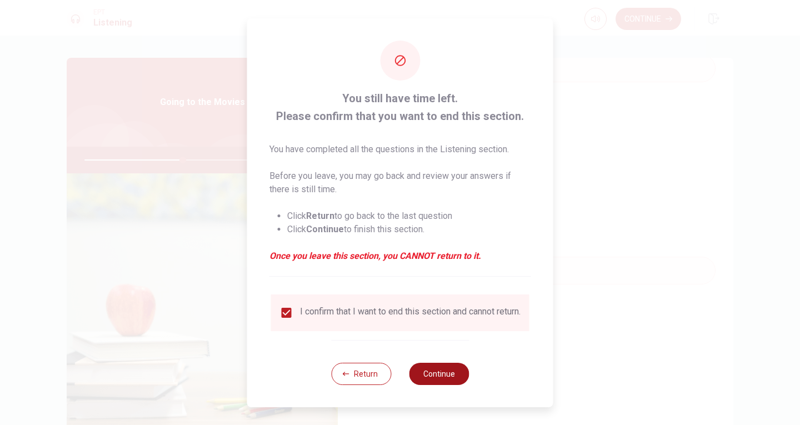
click at [450, 378] on button "Continue" at bounding box center [439, 374] width 60 height 22
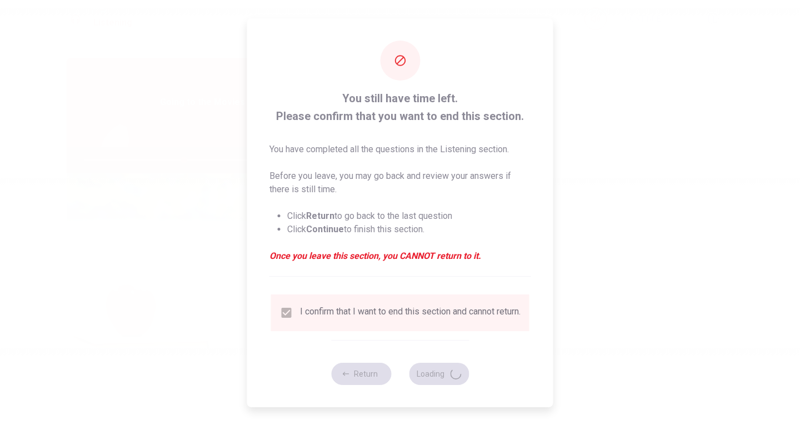
type input "50"
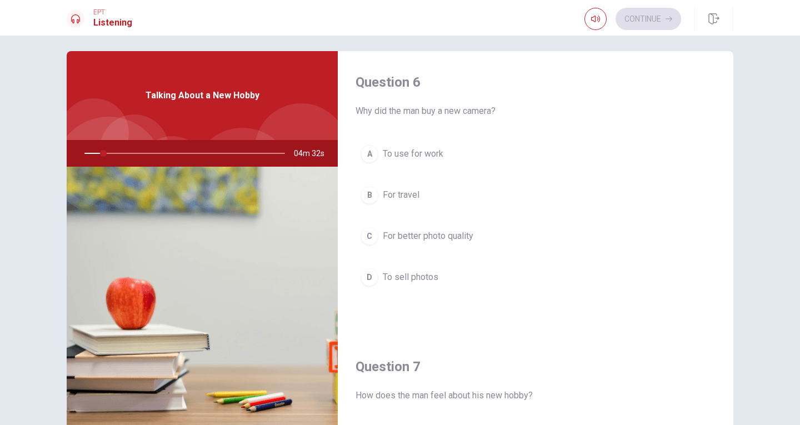
drag, startPoint x: 99, startPoint y: 153, endPoint x: 109, endPoint y: 153, distance: 10.0
click at [109, 153] on div at bounding box center [182, 153] width 223 height 27
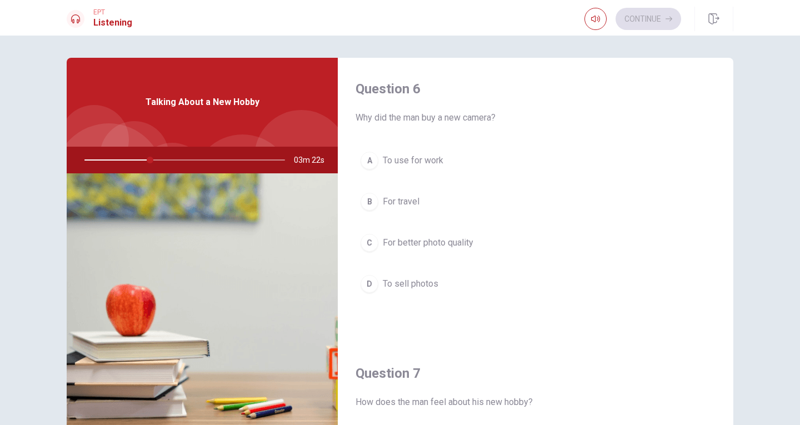
scroll to position [1, 0]
click at [364, 242] on div "C" at bounding box center [369, 242] width 18 height 18
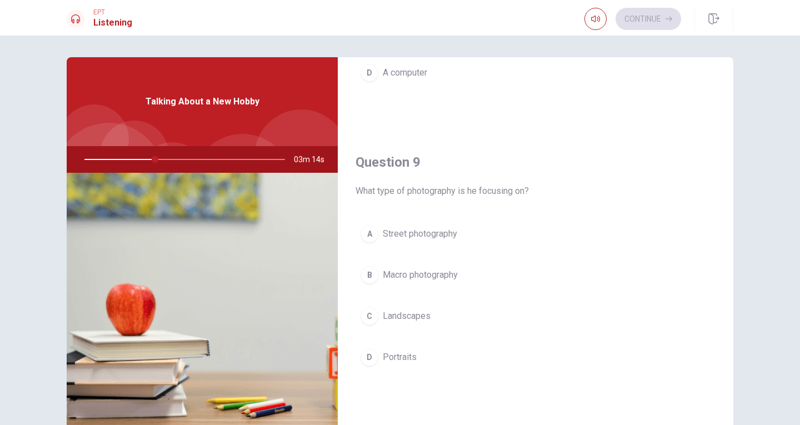
scroll to position [779, 0]
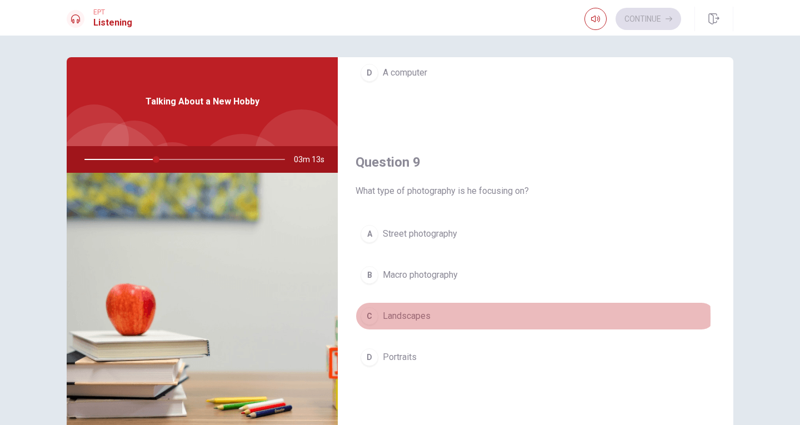
click at [429, 317] on button "C Landscapes" at bounding box center [535, 316] width 360 height 28
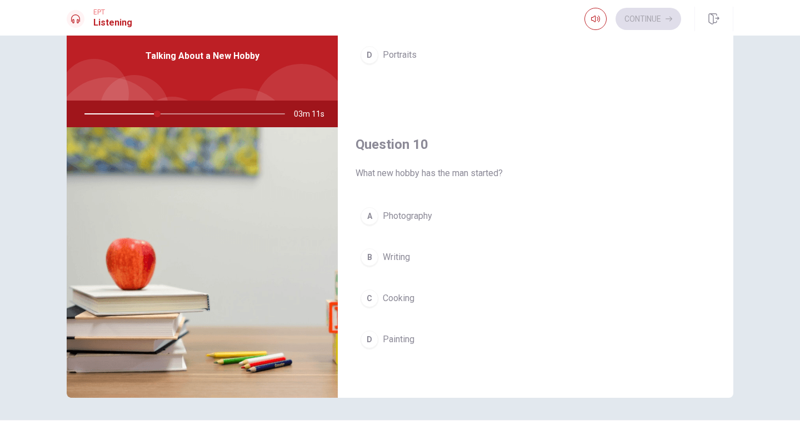
scroll to position [48, 0]
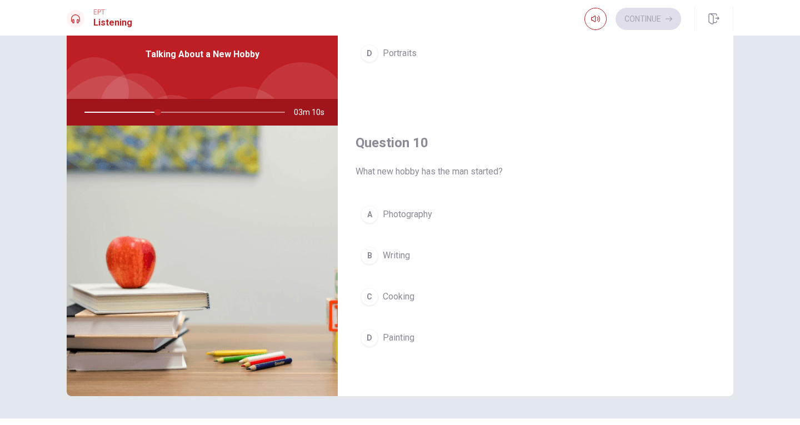
click at [409, 210] on span "Photography" at bounding box center [407, 214] width 49 height 13
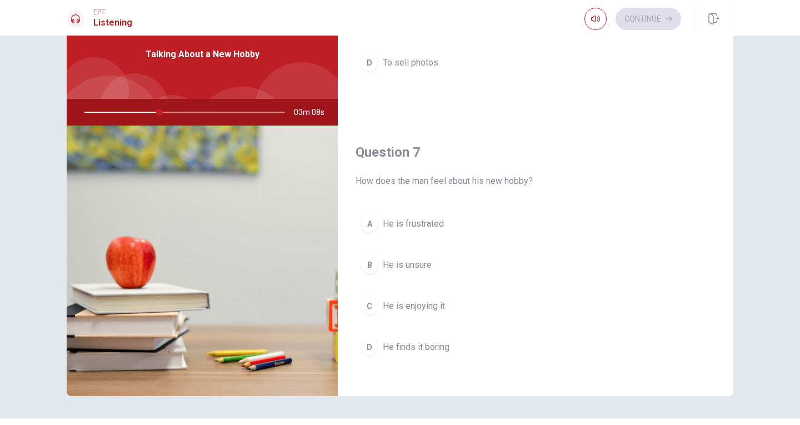
scroll to position [179, 0]
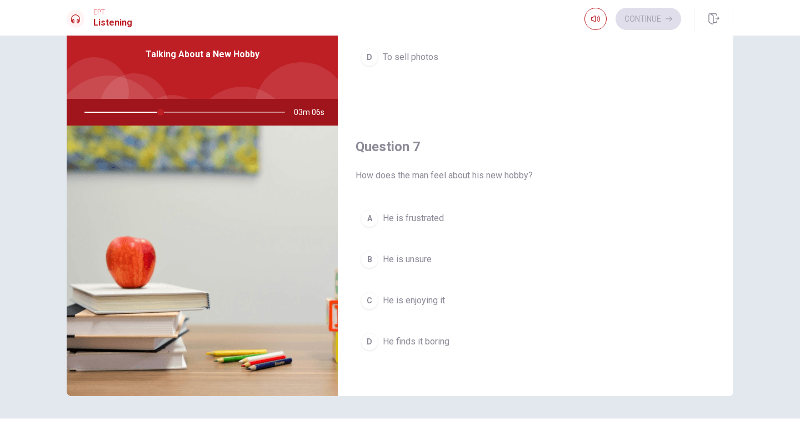
click at [431, 300] on span "He is enjoying it" at bounding box center [414, 300] width 62 height 13
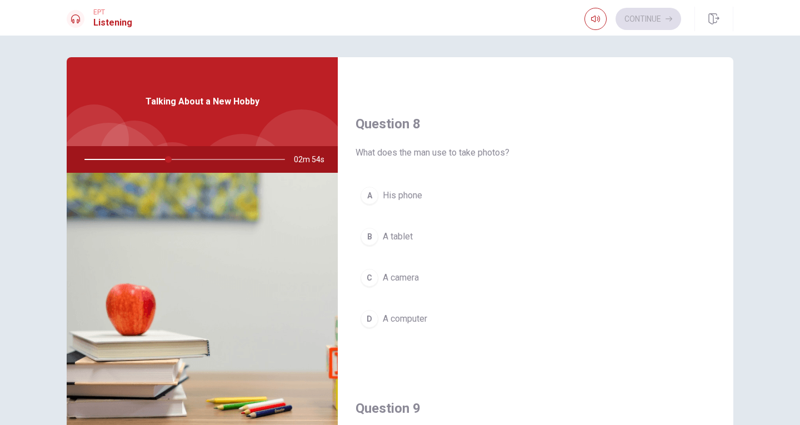
scroll to position [532, 0]
click at [386, 275] on span "A camera" at bounding box center [401, 278] width 36 height 13
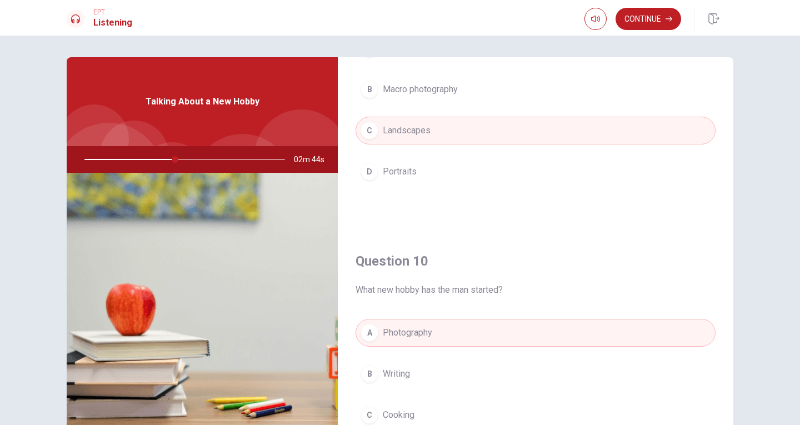
scroll to position [1035, 0]
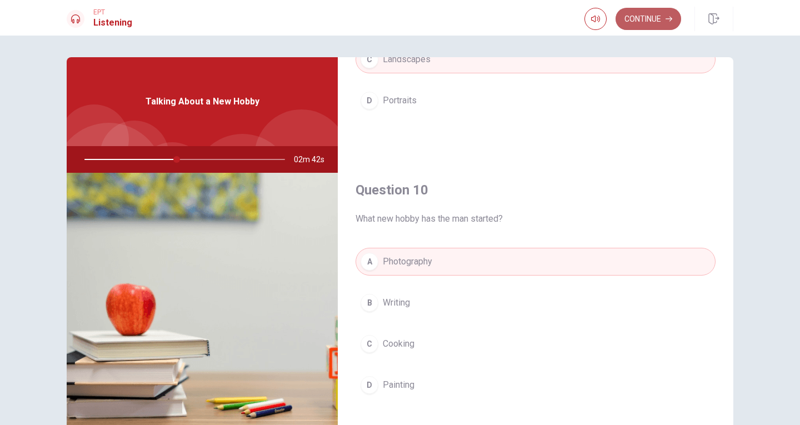
click at [653, 17] on button "Continue" at bounding box center [648, 19] width 66 height 22
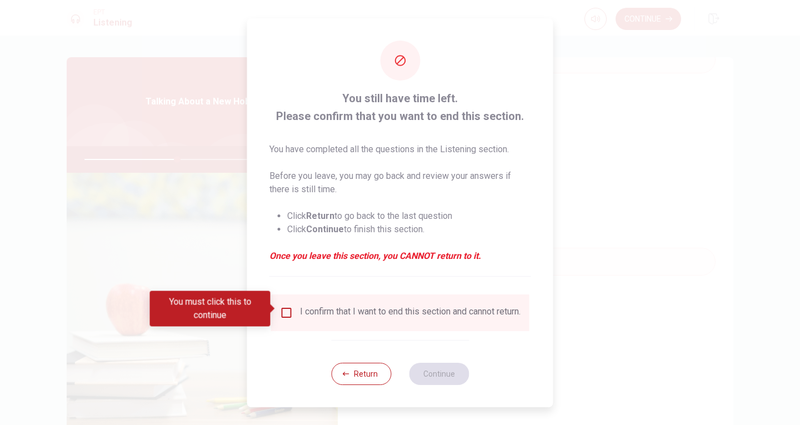
click at [285, 309] on input "You must click this to continue" at bounding box center [286, 312] width 13 height 13
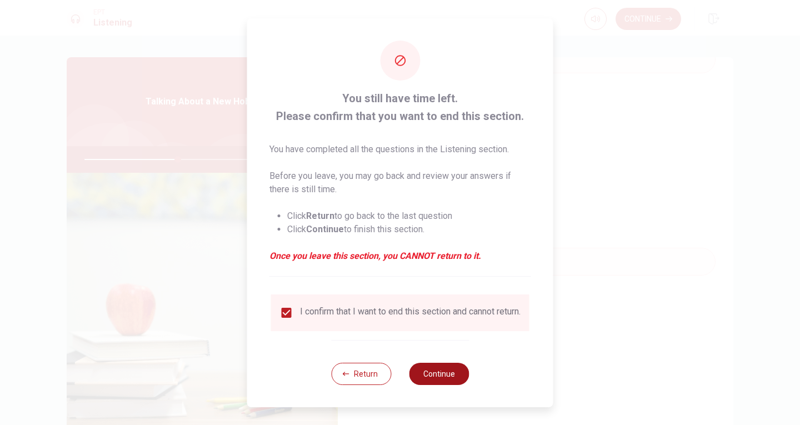
click at [455, 376] on button "Continue" at bounding box center [439, 374] width 60 height 22
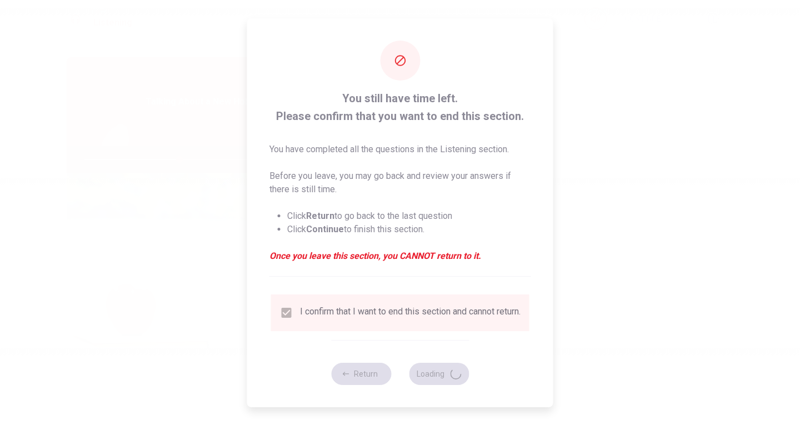
type input "48"
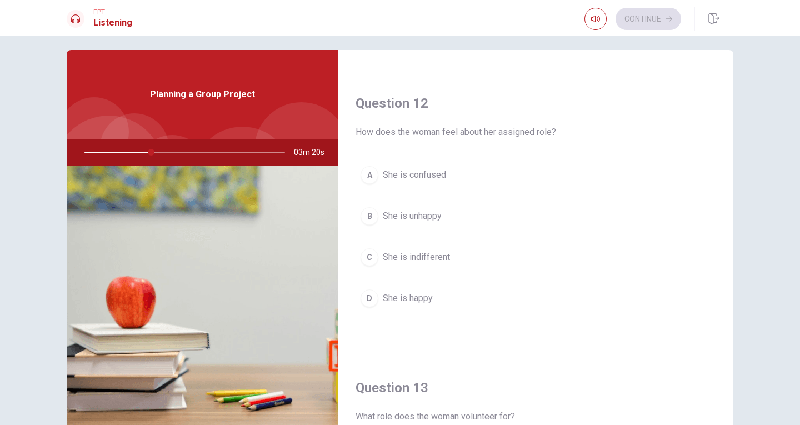
scroll to position [263, 0]
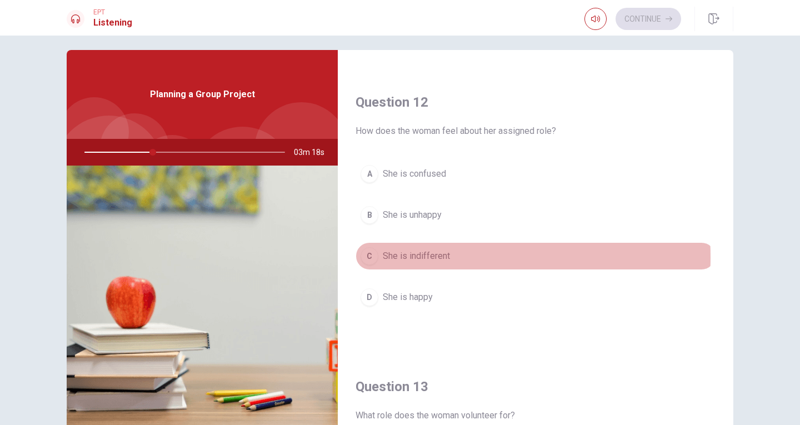
click at [413, 257] on span "She is indifferent" at bounding box center [416, 255] width 67 height 13
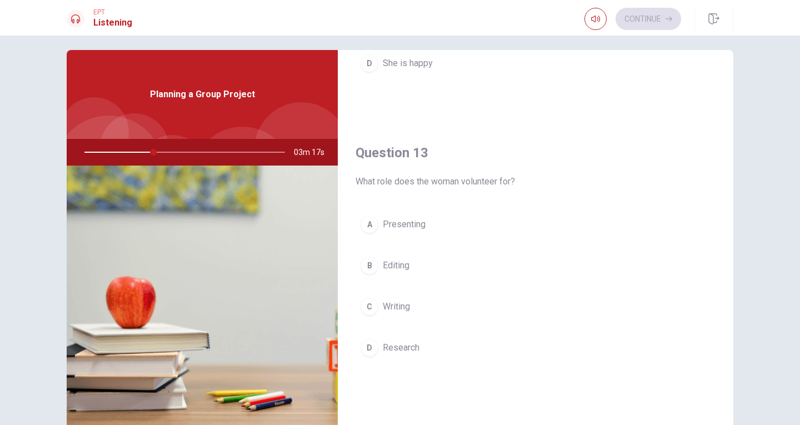
scroll to position [506, 0]
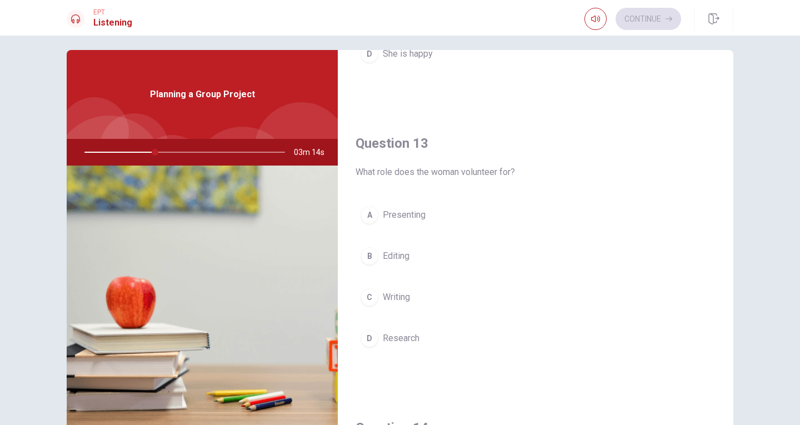
click at [411, 217] on span "Presenting" at bounding box center [404, 214] width 43 height 13
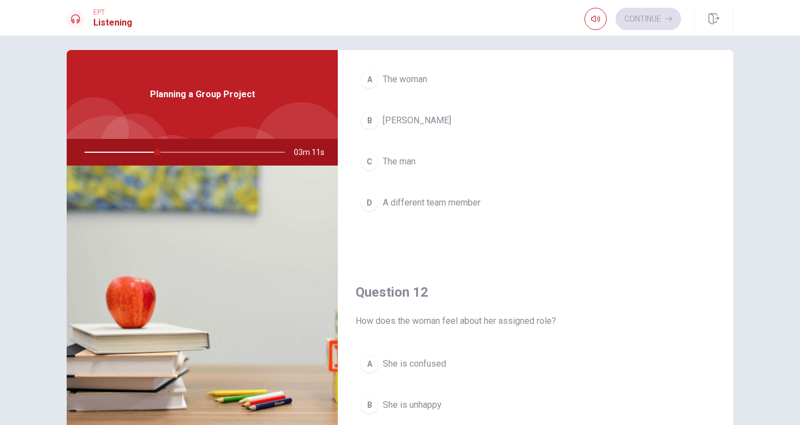
scroll to position [0, 0]
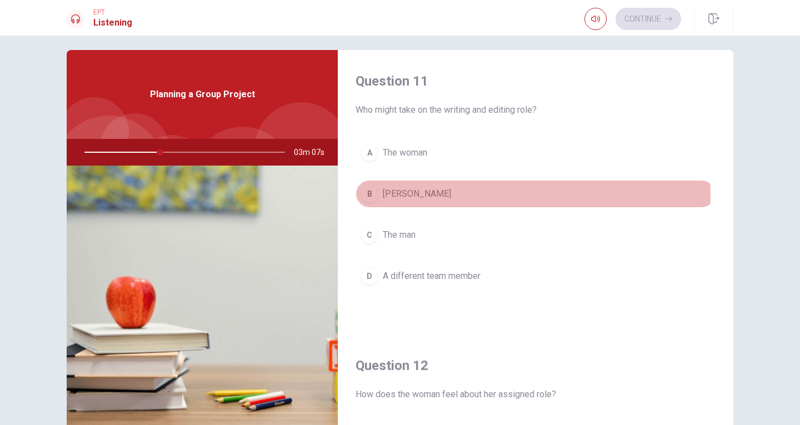
click at [447, 194] on button "B [PERSON_NAME]" at bounding box center [535, 194] width 360 height 28
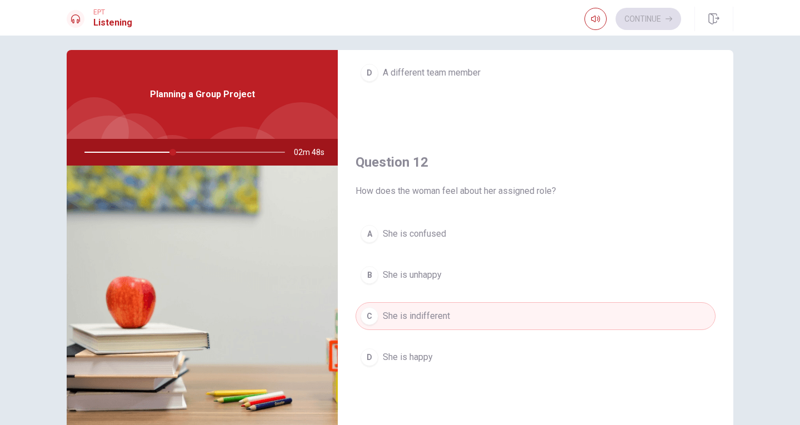
scroll to position [203, 0]
click at [436, 355] on button "D She is happy" at bounding box center [535, 358] width 360 height 28
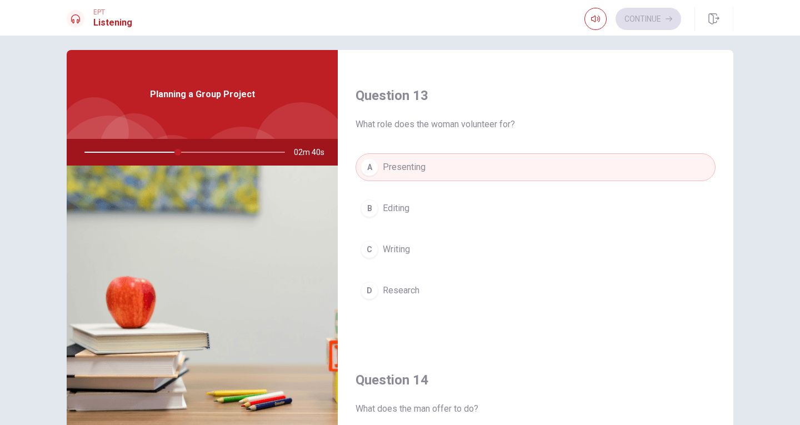
scroll to position [555, 0]
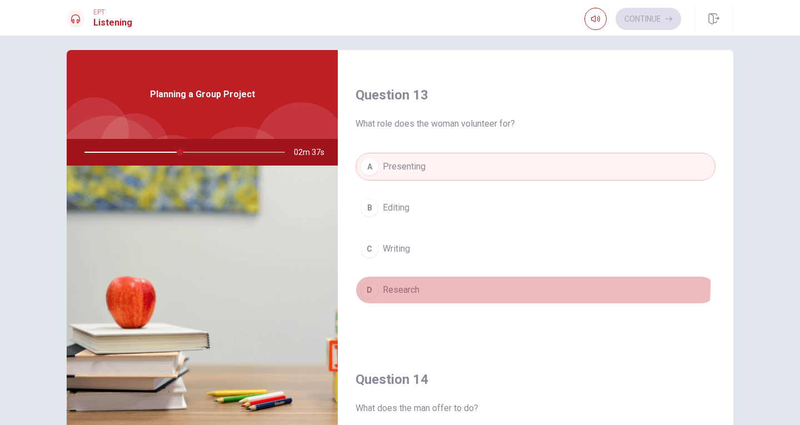
click at [452, 284] on button "D Research" at bounding box center [535, 290] width 360 height 28
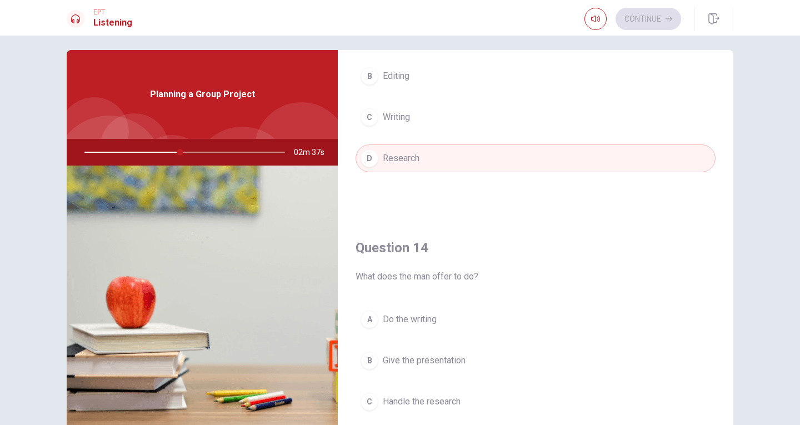
scroll to position [687, 0]
click at [454, 316] on button "A Do the writing" at bounding box center [535, 319] width 360 height 28
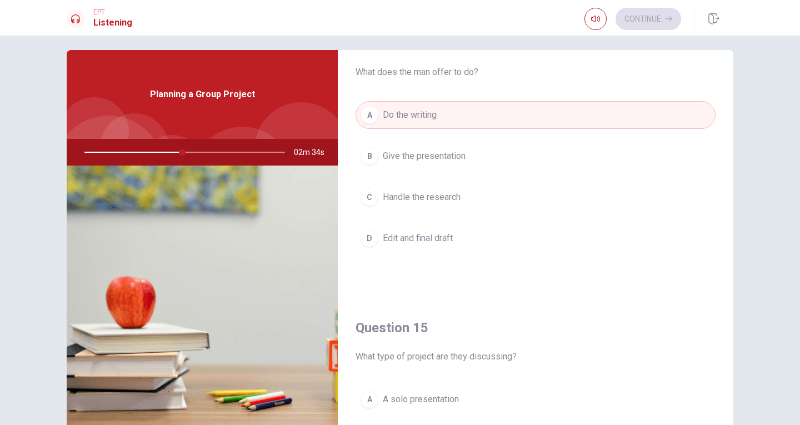
scroll to position [891, 0]
click at [482, 163] on button "B Give the presentation" at bounding box center [535, 156] width 360 height 28
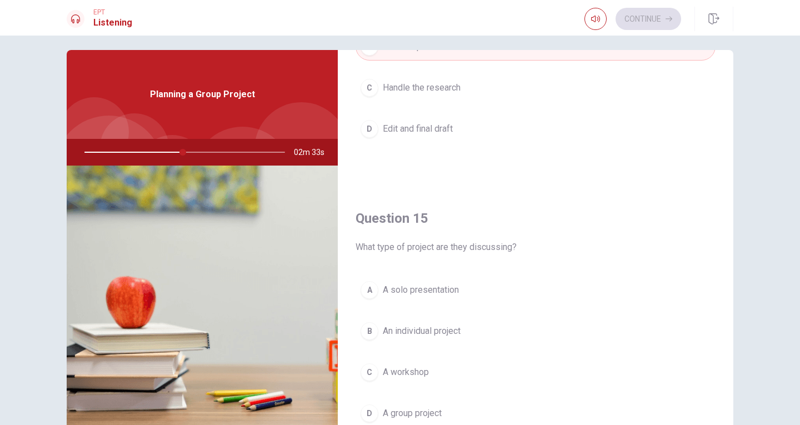
scroll to position [1035, 0]
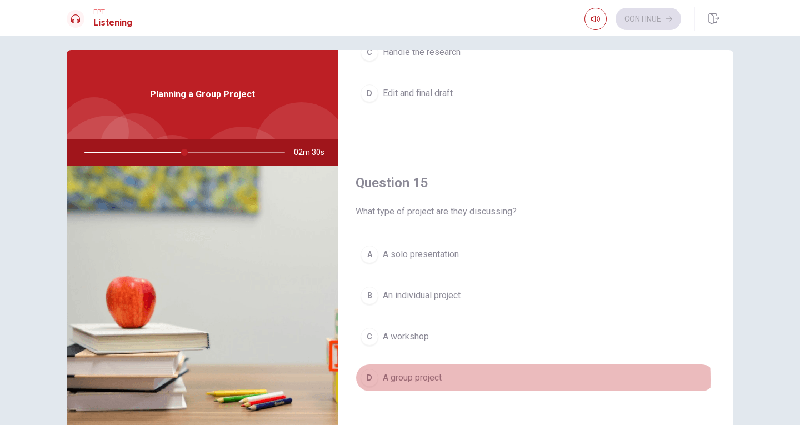
click at [454, 379] on button "D A group project" at bounding box center [535, 378] width 360 height 28
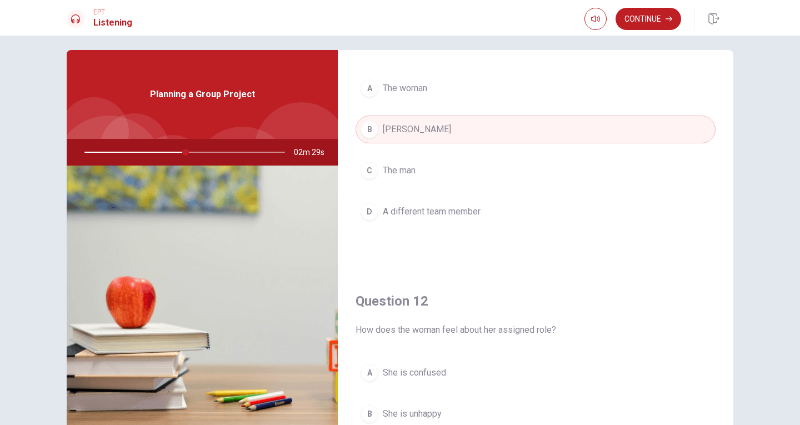
scroll to position [0, 0]
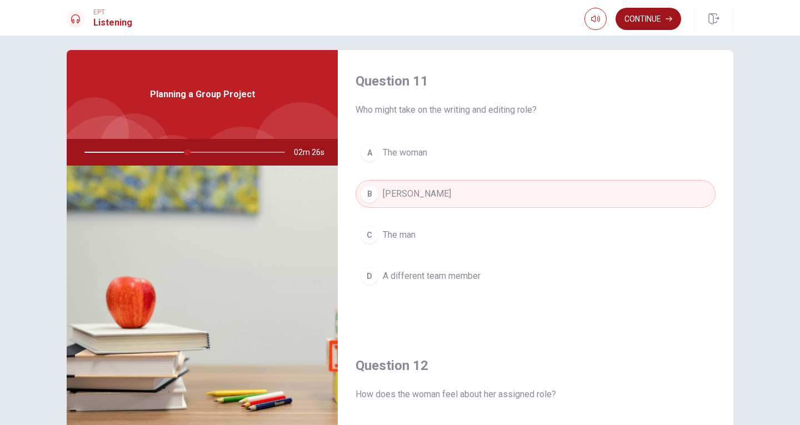
click at [646, 26] on button "Continue" at bounding box center [648, 19] width 66 height 22
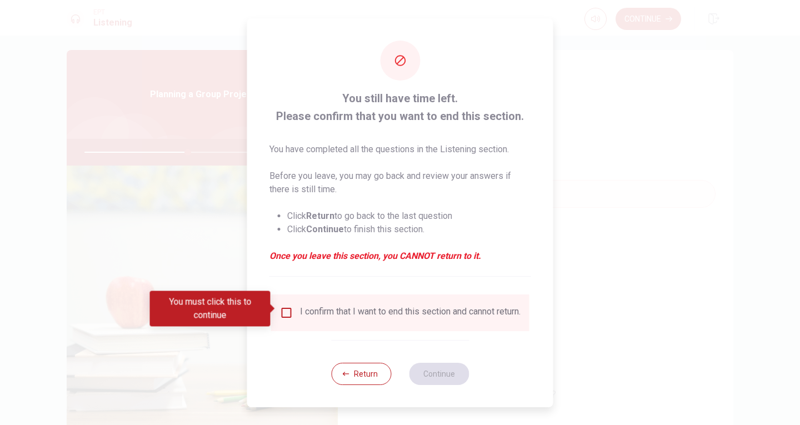
click at [280, 306] on input "You must click this to continue" at bounding box center [286, 312] width 13 height 13
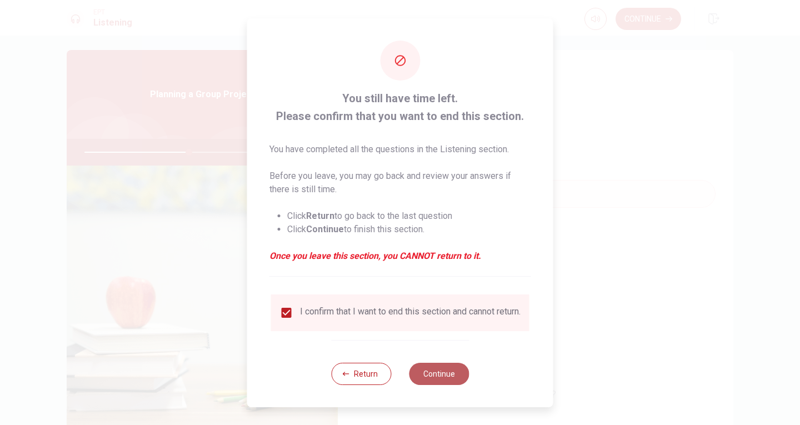
click at [433, 370] on button "Continue" at bounding box center [439, 374] width 60 height 22
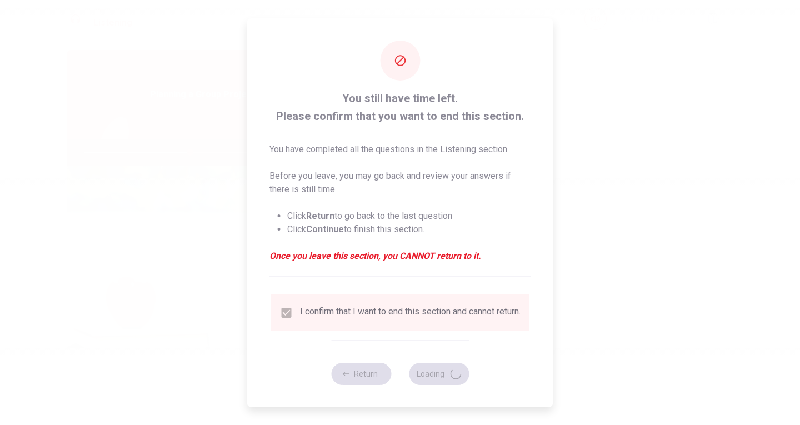
type input "53"
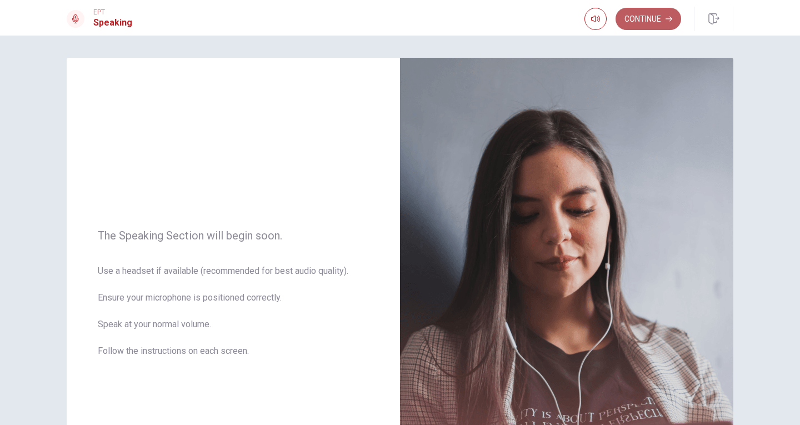
click at [651, 14] on button "Continue" at bounding box center [648, 19] width 66 height 22
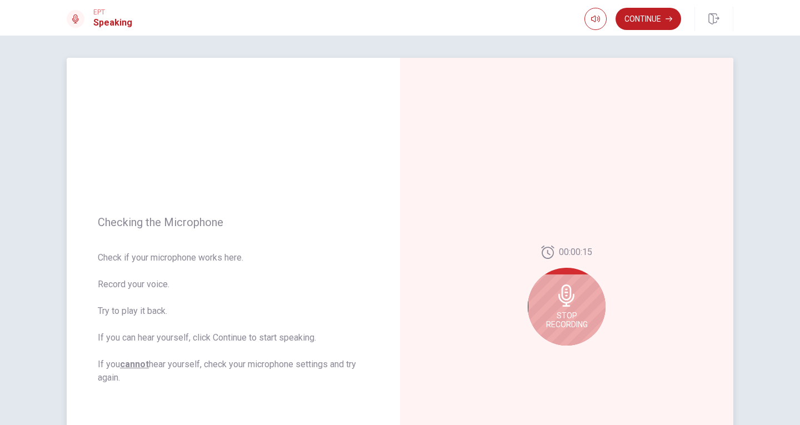
scroll to position [78, 0]
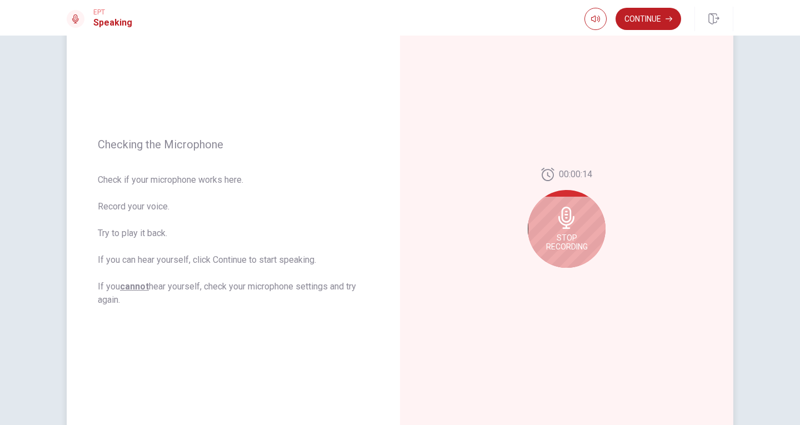
click at [552, 228] on div "Stop Recording" at bounding box center [566, 229] width 78 height 78
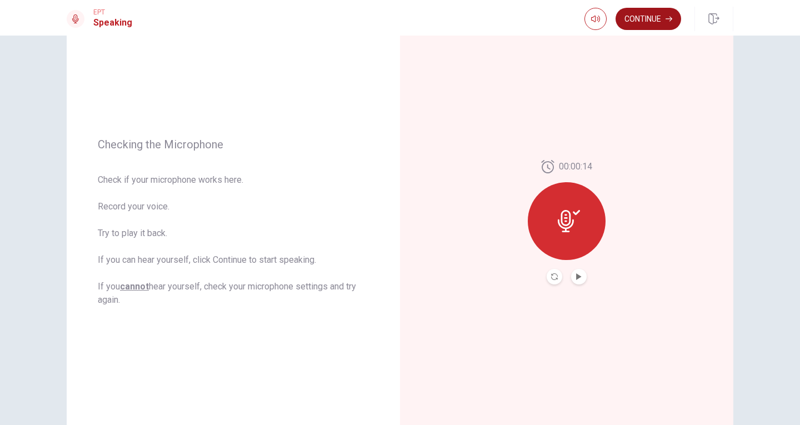
click at [639, 23] on button "Continue" at bounding box center [648, 19] width 66 height 22
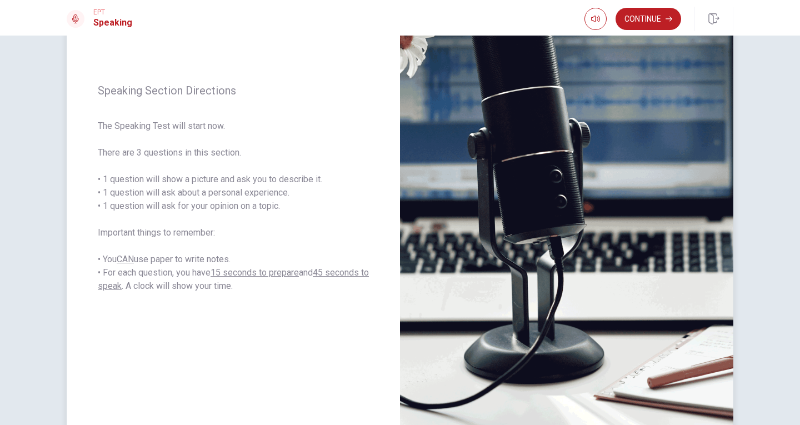
scroll to position [112, 0]
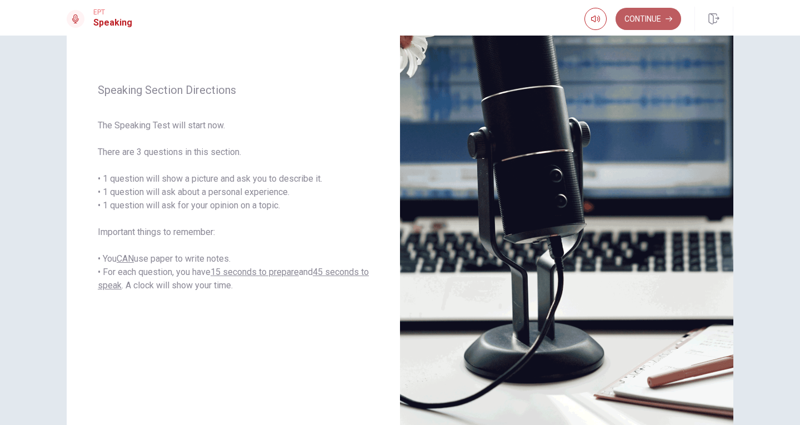
click at [652, 14] on button "Continue" at bounding box center [648, 19] width 66 height 22
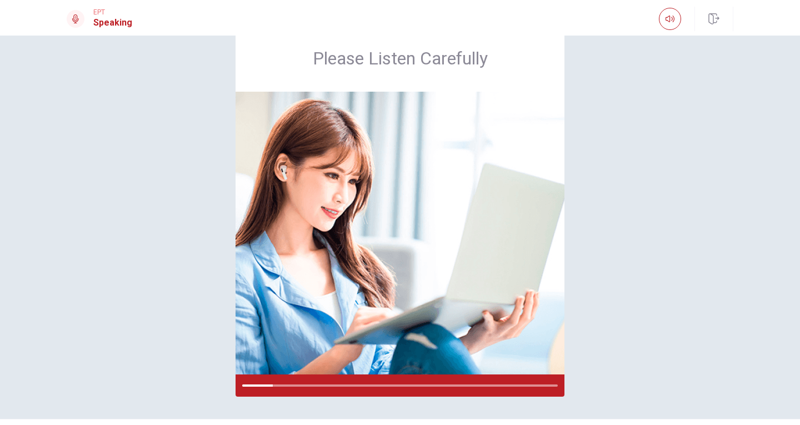
scroll to position [33, 0]
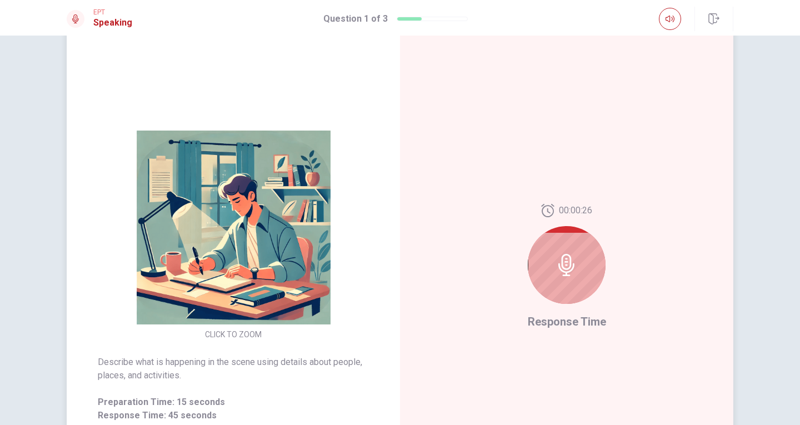
click at [564, 254] on icon at bounding box center [566, 265] width 22 height 22
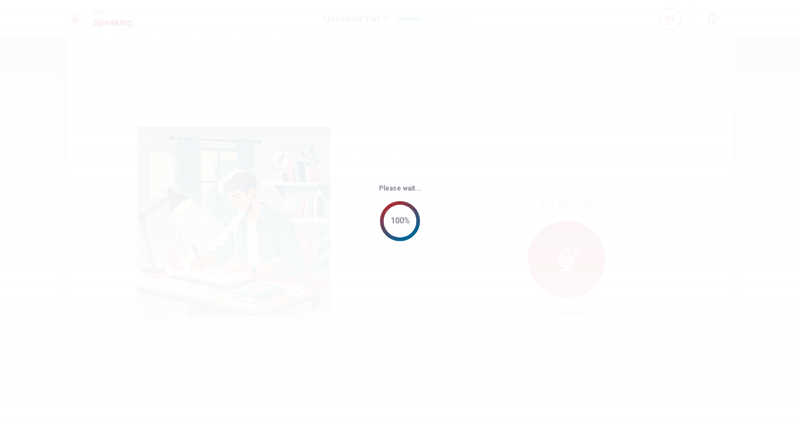
scroll to position [0, 0]
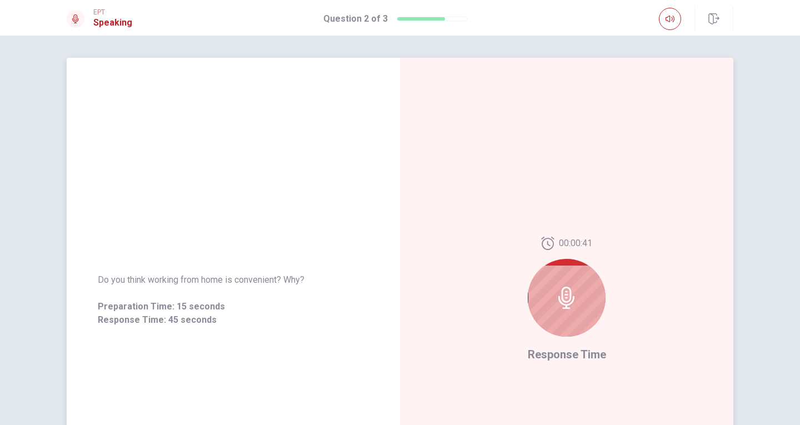
click at [567, 312] on div at bounding box center [566, 298] width 78 height 78
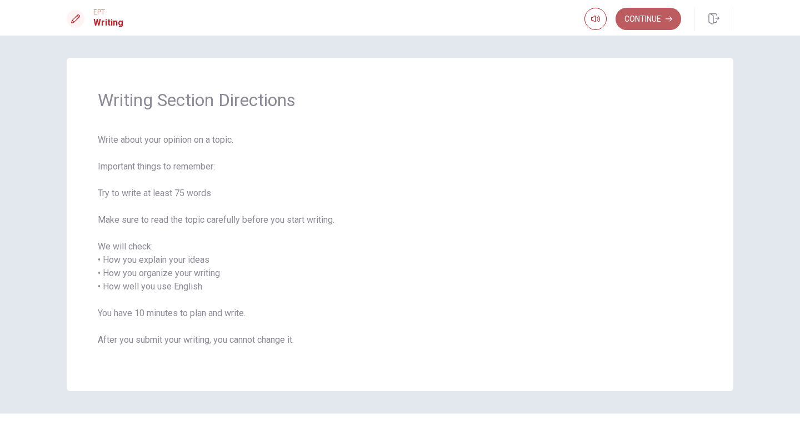
click at [637, 19] on button "Continue" at bounding box center [648, 19] width 66 height 22
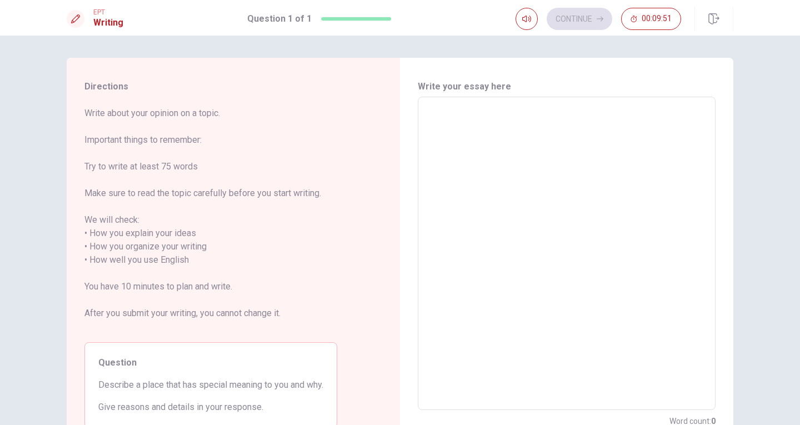
click at [447, 115] on textarea at bounding box center [566, 253] width 282 height 295
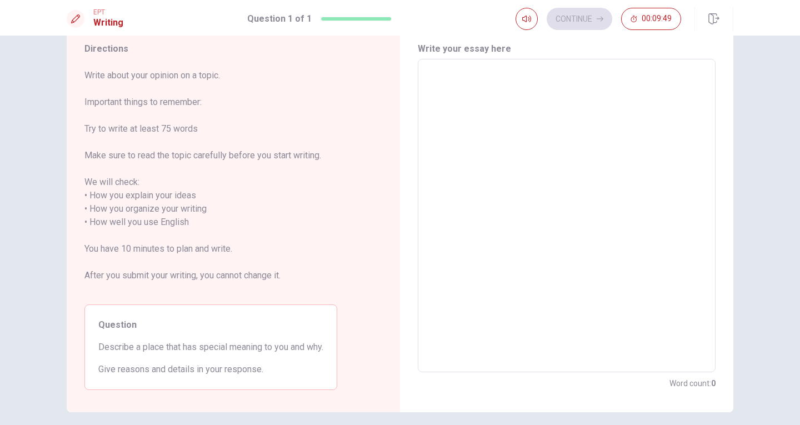
scroll to position [37, 0]
type textarea "i"
type textarea "x"
type textarea "i"
type textarea "x"
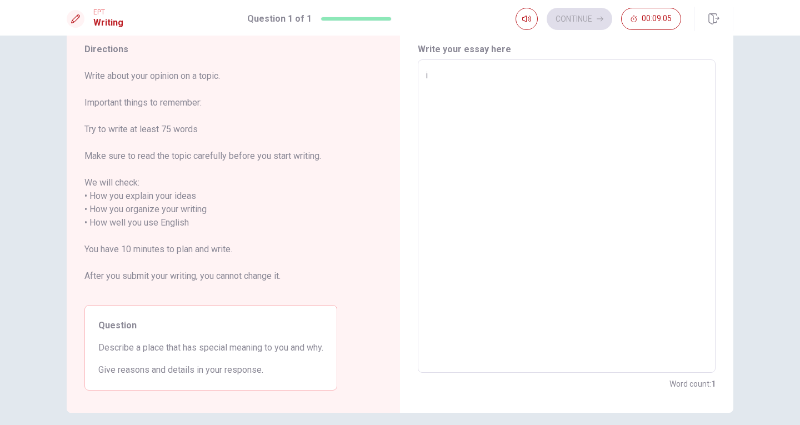
type textarea "i"
type textarea "x"
type textarea "I"
type textarea "x"
type textarea "I"
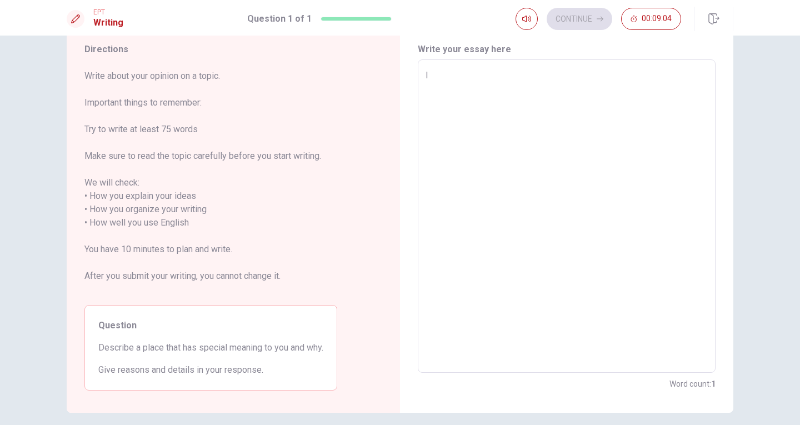
type textarea "x"
type textarea "I w"
type textarea "x"
type textarea "I wo"
type textarea "x"
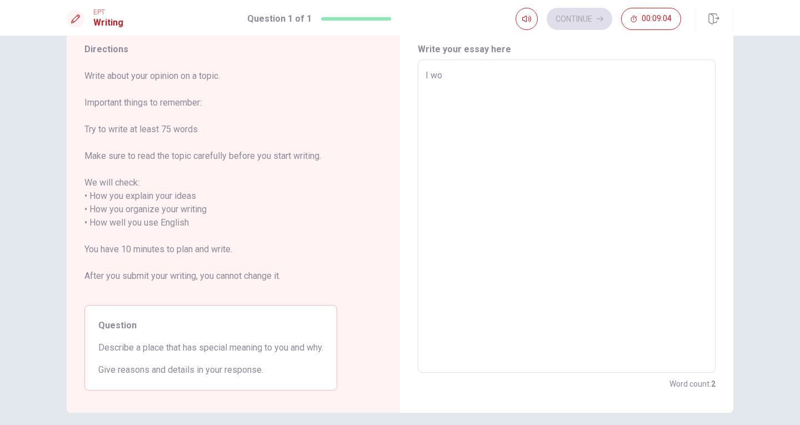
type textarea "I wou"
type textarea "x"
type textarea "I woul"
type textarea "x"
type textarea "I would"
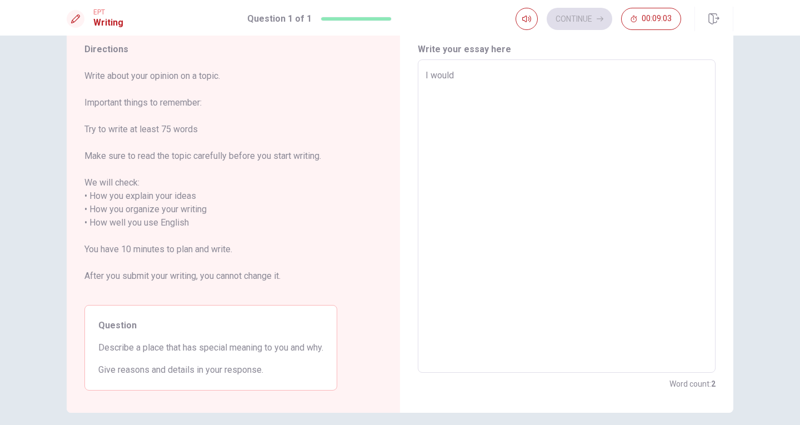
type textarea "x"
type textarea "I would"
type textarea "x"
type textarea "I would l"
type textarea "x"
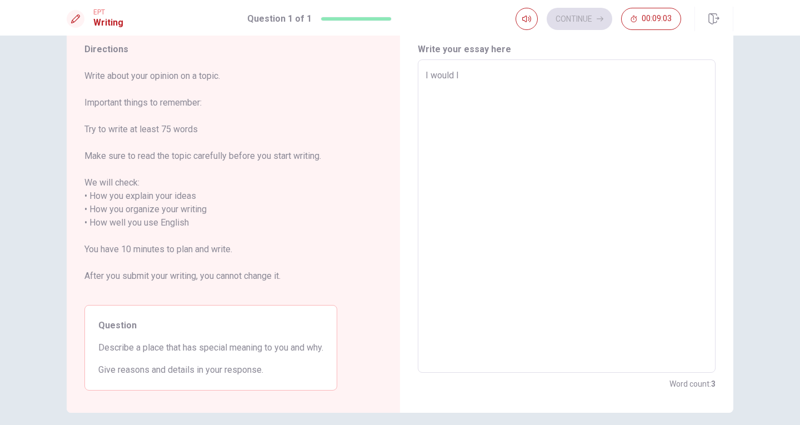
type textarea "I would li"
type textarea "x"
type textarea "I would lik"
type textarea "x"
type textarea "I would like"
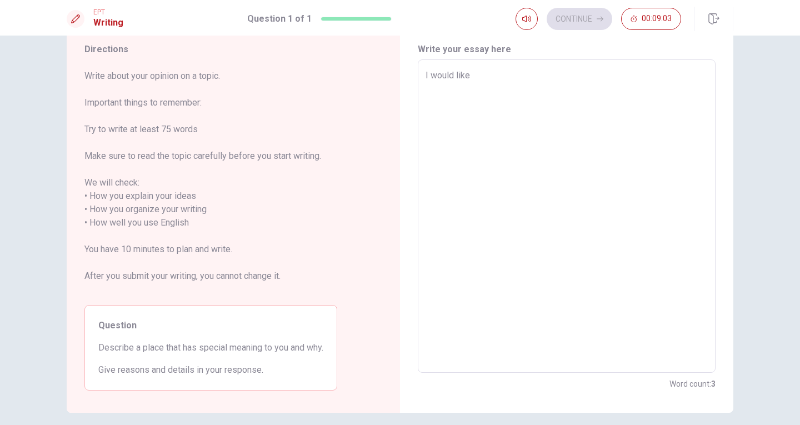
type textarea "x"
type textarea "I would like"
type textarea "x"
type textarea "I would like t"
type textarea "x"
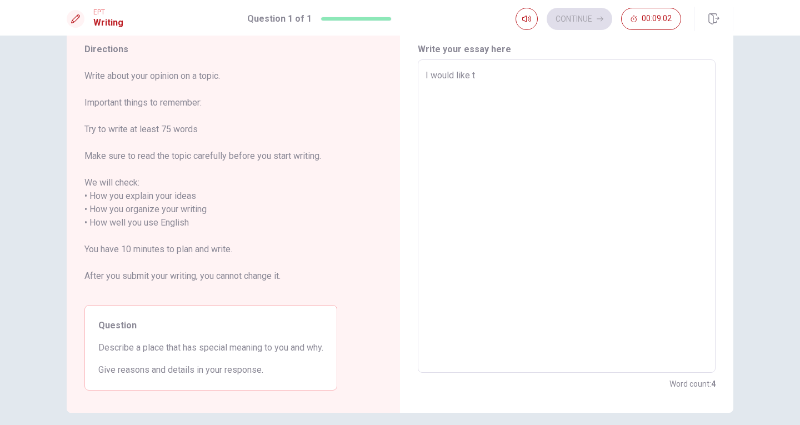
type textarea "I would like to"
type textarea "x"
type textarea "I would like to"
type textarea "x"
type textarea "I would like to n"
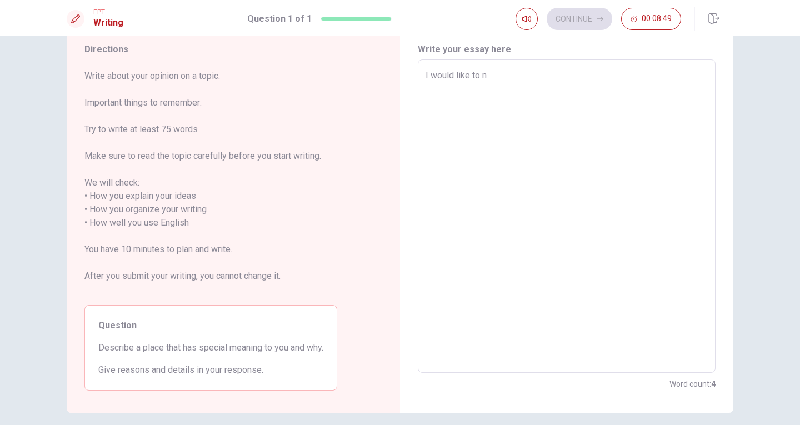
type textarea "x"
type textarea "I would like to"
type textarea "x"
type textarea "I would like to"
type textarea "x"
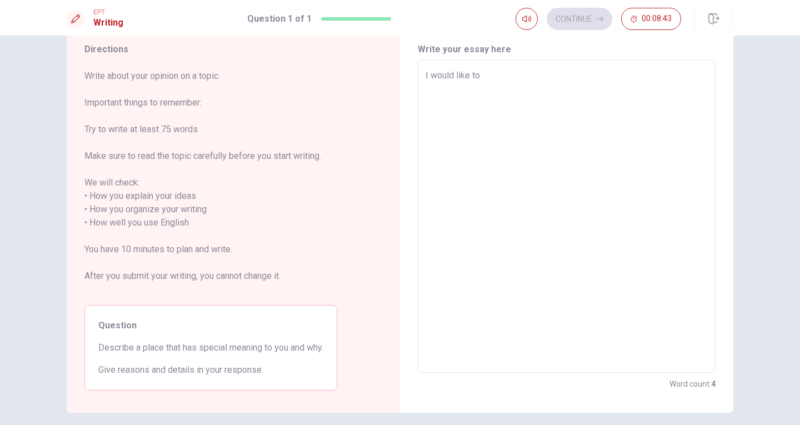
type textarea "I would like t"
type textarea "x"
type textarea "I would like"
type textarea "x"
type textarea "I would like"
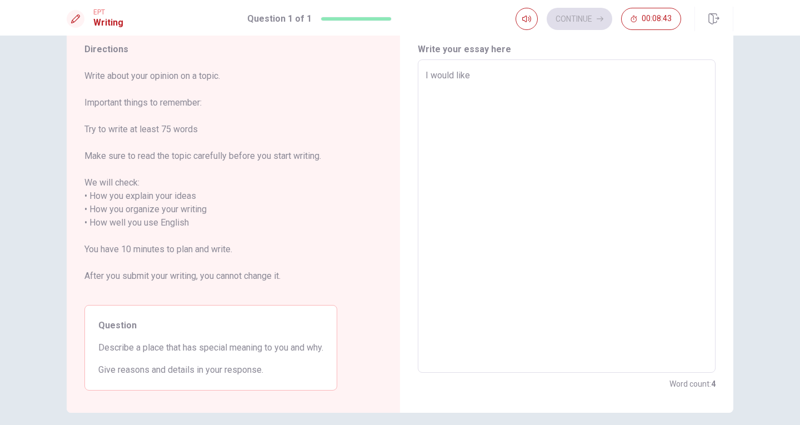
type textarea "x"
type textarea "I would lik"
type textarea "x"
type textarea "I would li"
type textarea "x"
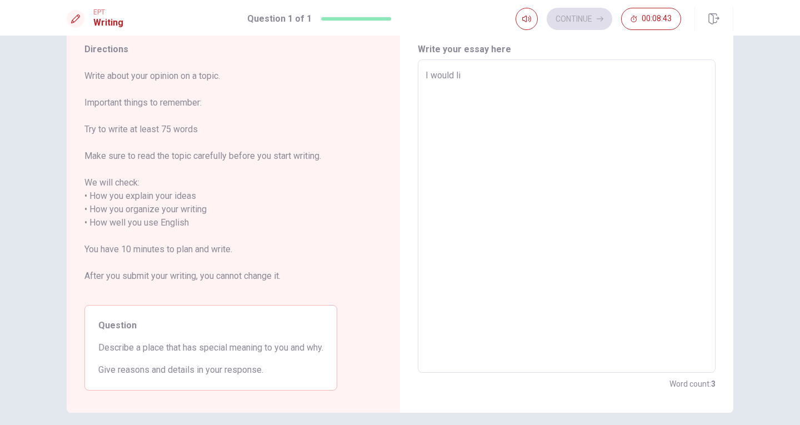
type textarea "I would l"
type textarea "x"
type textarea "I would"
type textarea "x"
type textarea "I would"
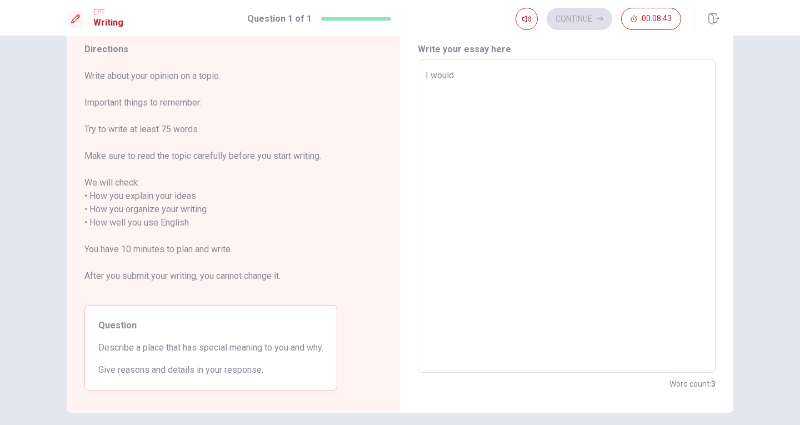
type textarea "x"
type textarea "I woul"
type textarea "x"
type textarea "I wou"
type textarea "x"
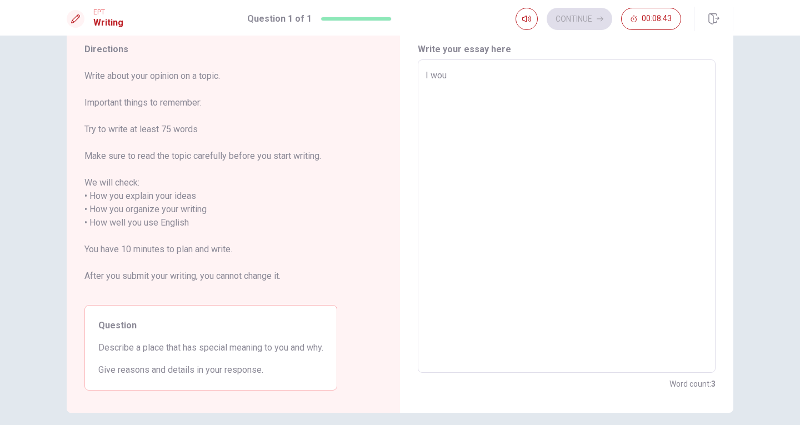
type textarea "I wo"
type textarea "x"
type textarea "I w"
type textarea "x"
type textarea "I"
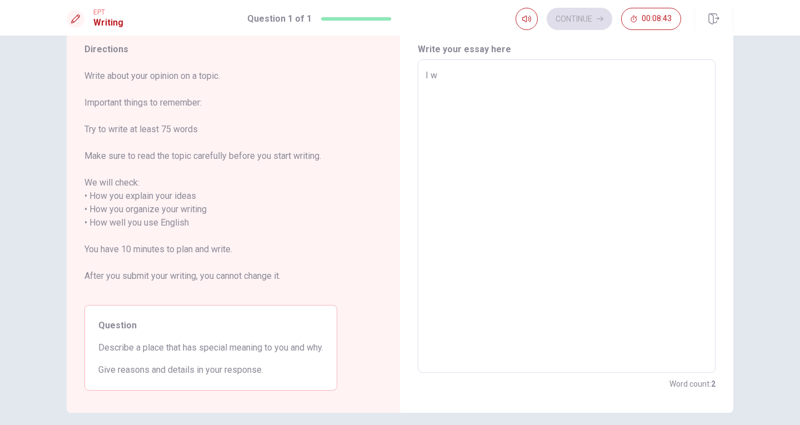
type textarea "x"
type textarea "I"
type textarea "x"
type textarea "a"
type textarea "x"
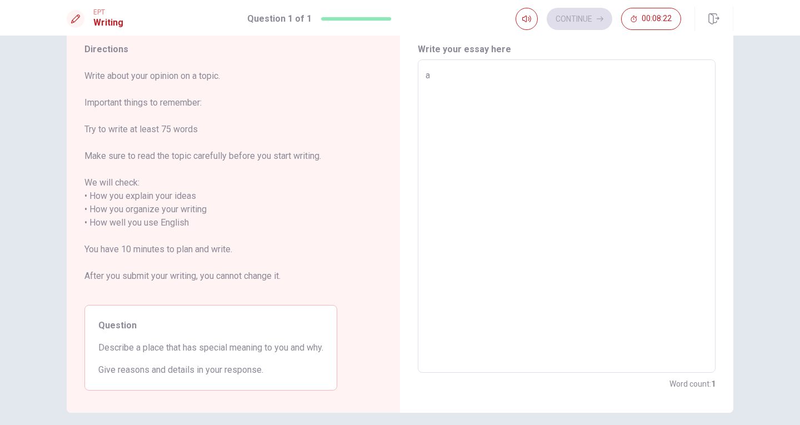
type textarea "a"
type textarea "x"
type textarea "a"
type textarea "x"
type textarea "A"
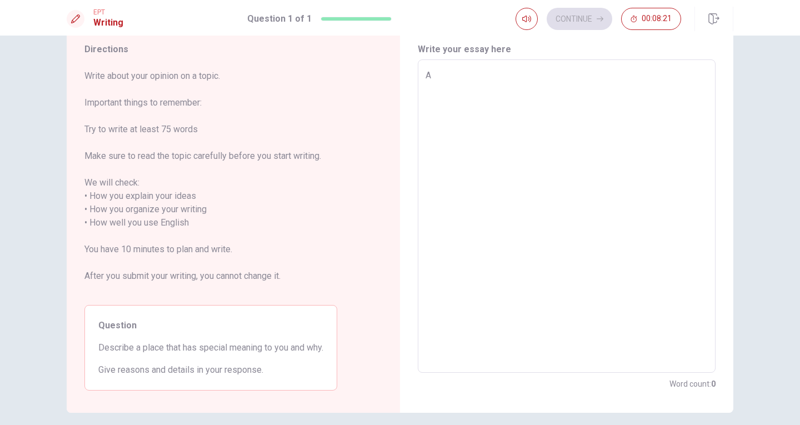
type textarea "x"
type textarea "A"
type textarea "x"
type textarea "A p"
type textarea "x"
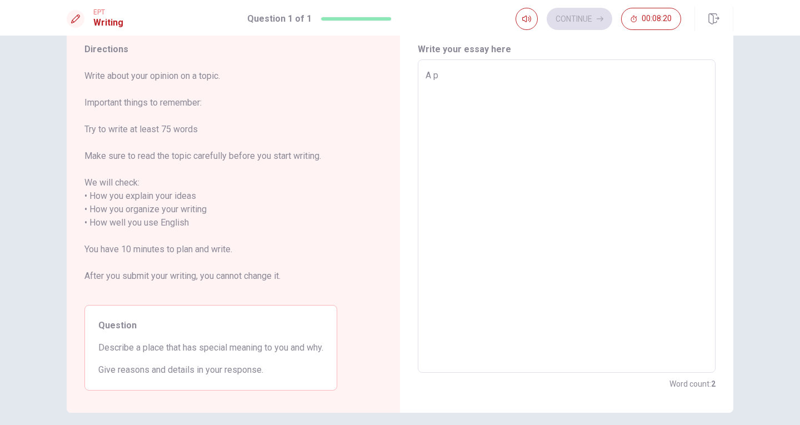
type textarea "A pl"
type textarea "x"
type textarea "A pla"
type textarea "x"
type textarea "A plac"
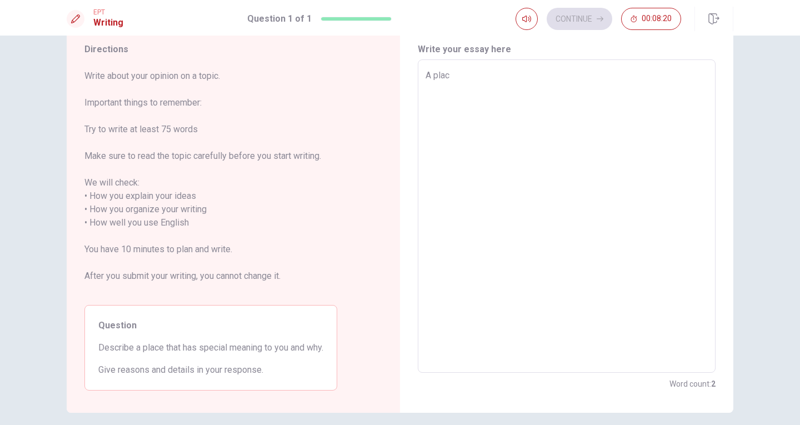
type textarea "x"
type textarea "A place"
type textarea "x"
type textarea "A place"
type textarea "x"
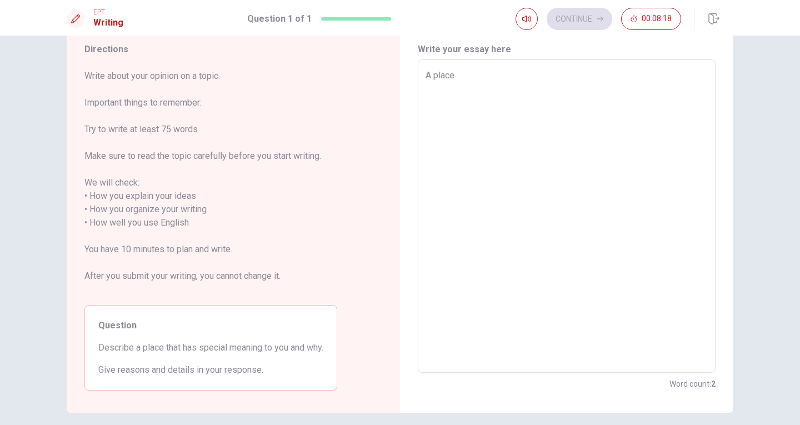
type textarea "A place t"
type textarea "x"
type textarea "A place th"
type textarea "x"
type textarea "A place tha"
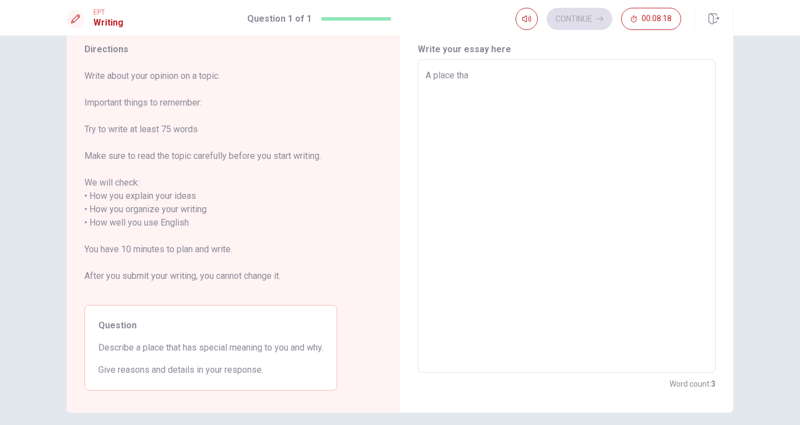
type textarea "x"
type textarea "A place that"
type textarea "x"
type textarea "A place that"
type textarea "x"
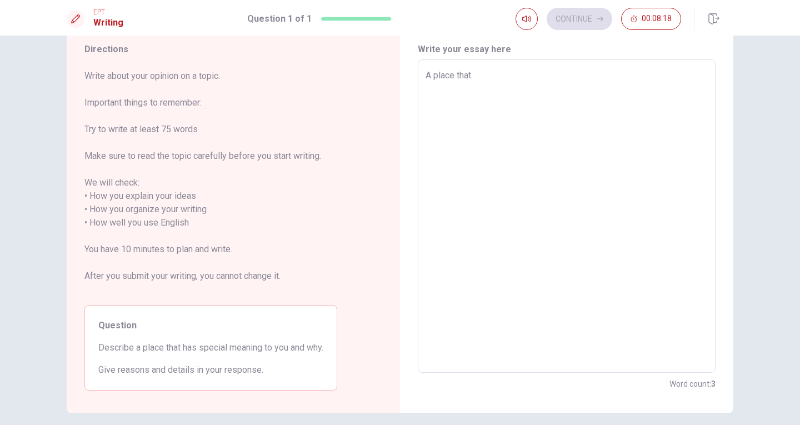
type textarea "A place that h"
type textarea "x"
type textarea "A place that ha"
type textarea "x"
type textarea "A place that has"
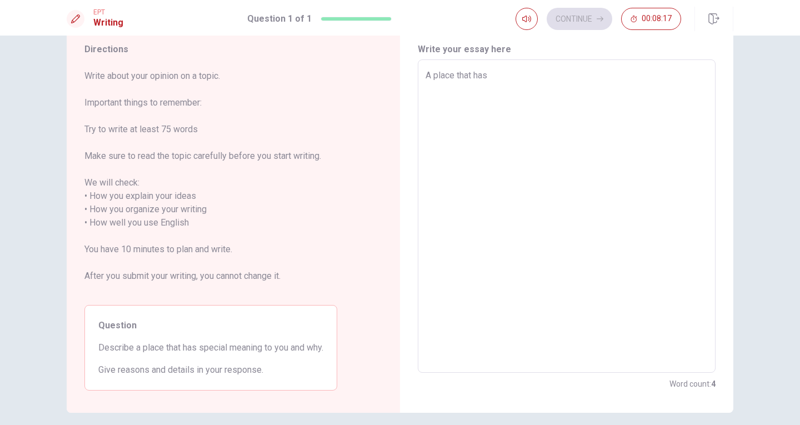
type textarea "x"
type textarea "A place that has"
type textarea "x"
type textarea "A place that has s"
type textarea "x"
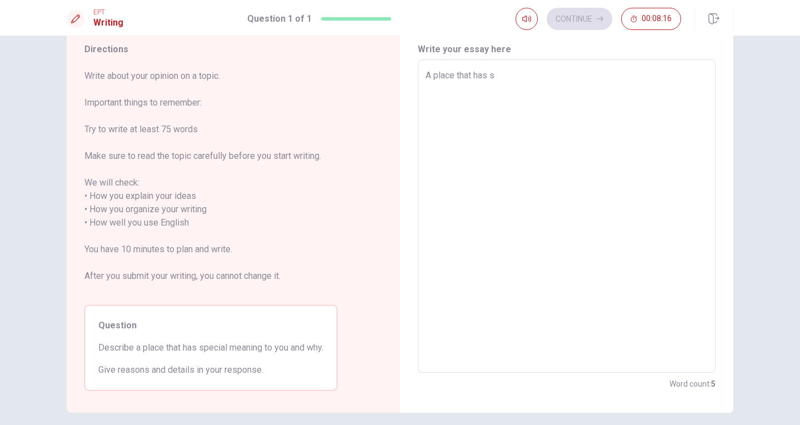
type textarea "A place that has sp"
type textarea "x"
type textarea "A place that has spe"
type textarea "x"
type textarea "A place that has spec"
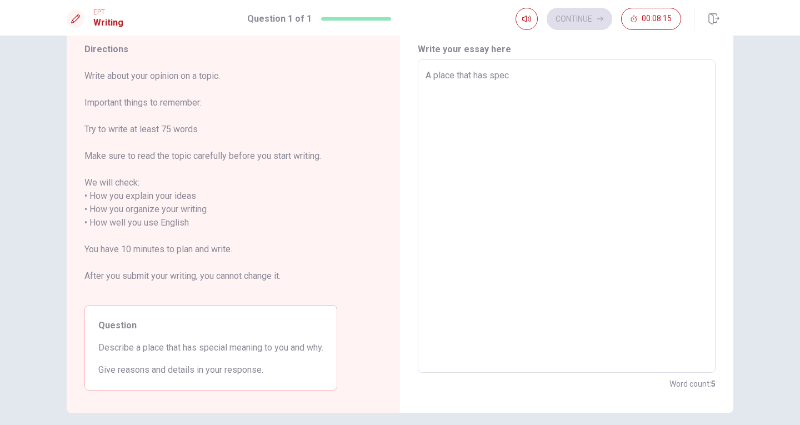
type textarea "x"
type textarea "A place that has speci"
type textarea "x"
type textarea "A place that has specia"
type textarea "x"
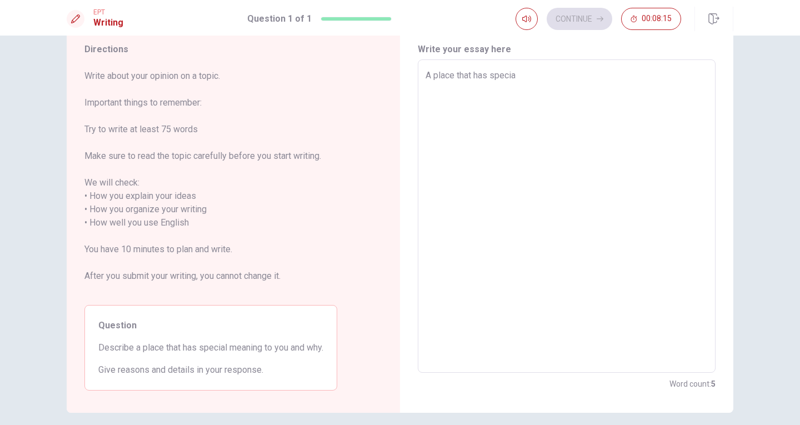
type textarea "A place that has special"
type textarea "x"
type textarea "A place that has special"
type textarea "x"
type textarea "A place that has special m"
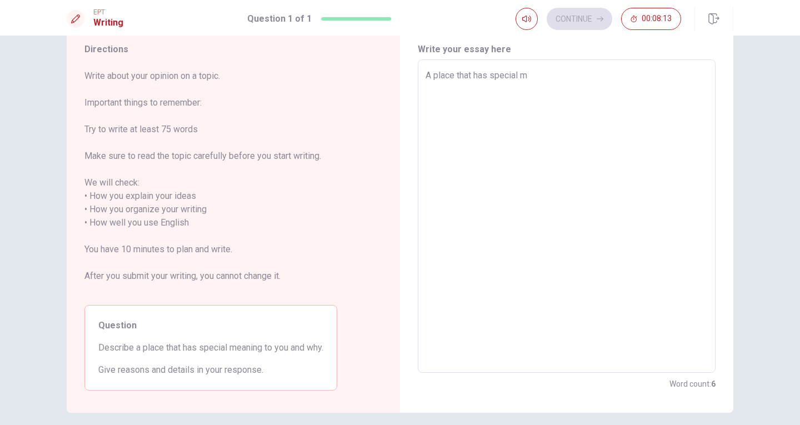
type textarea "x"
type textarea "A place that has special me"
type textarea "x"
type textarea "A place that has special mea"
type textarea "x"
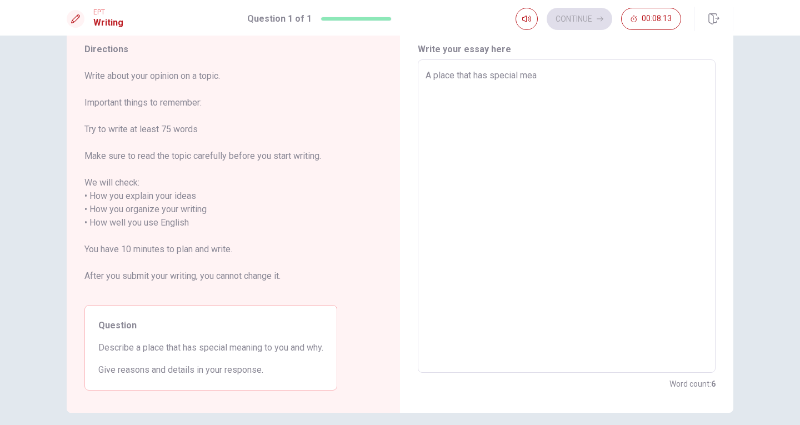
type textarea "A place that has special mean"
type textarea "x"
type textarea "A place that has special meani"
type textarea "x"
type textarea "A place that has special meanin"
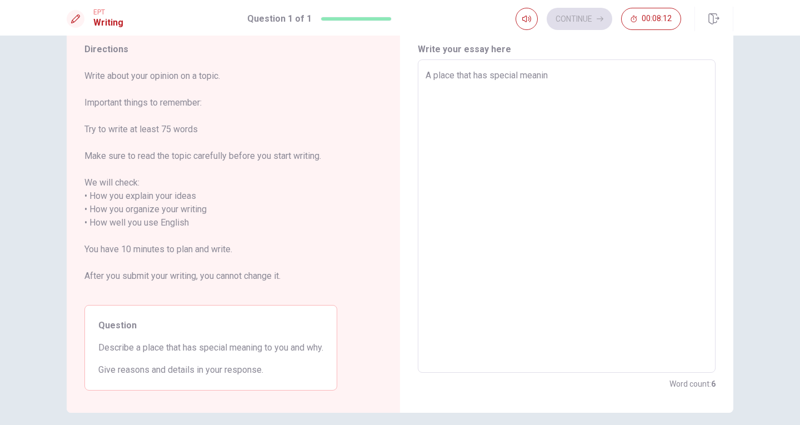
type textarea "x"
type textarea "A place that has special meaning"
type textarea "x"
type textarea "A place that has special meaning"
type textarea "x"
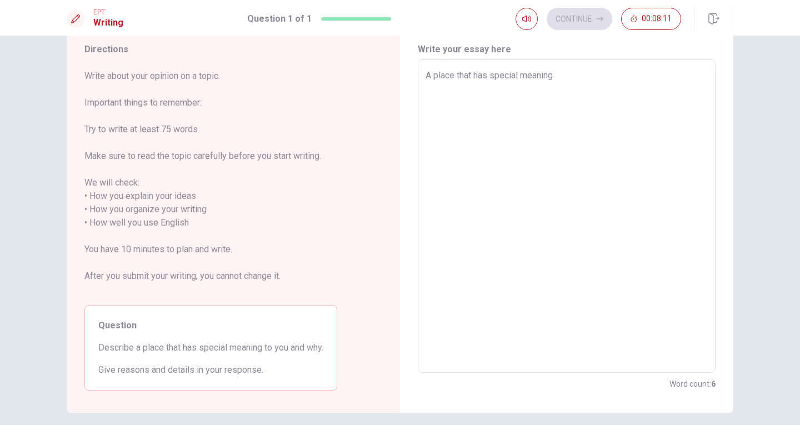
type textarea "A place that has special meaning t"
type textarea "x"
type textarea "A place that has special meaning to"
type textarea "x"
type textarea "A place that has special meaning to"
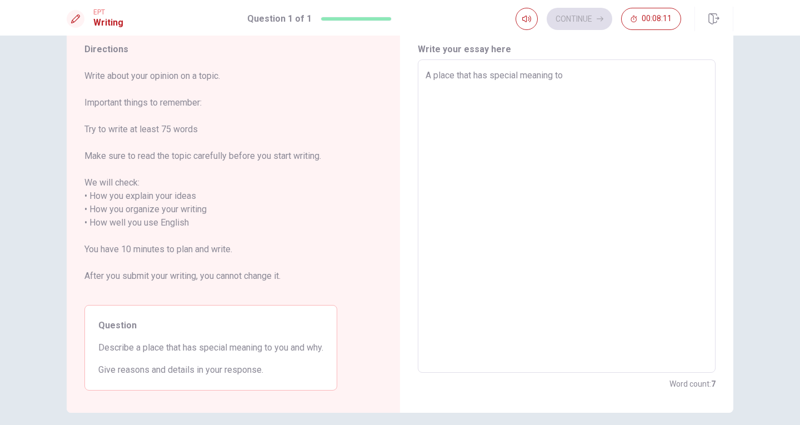
type textarea "x"
type textarea "A place that has special meaning to m"
type textarea "x"
type textarea "A place that has special meaning to me"
type textarea "x"
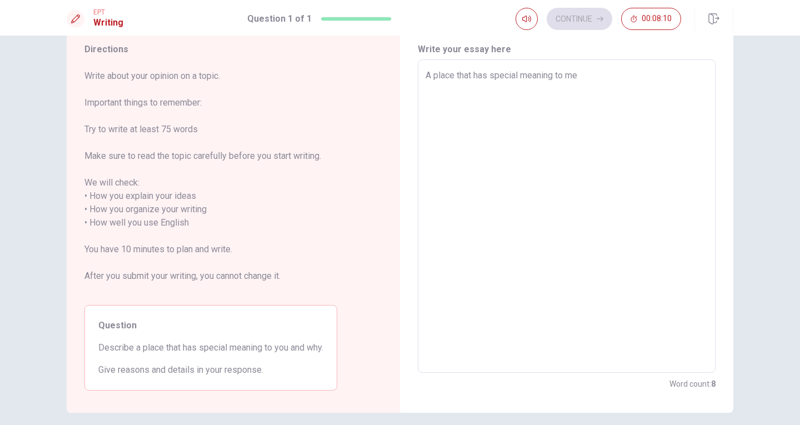
type textarea "A place that has special meaning to me"
type textarea "x"
type textarea "A place that has special meaning to me i"
type textarea "x"
type textarea "A place that has special meaning to me is"
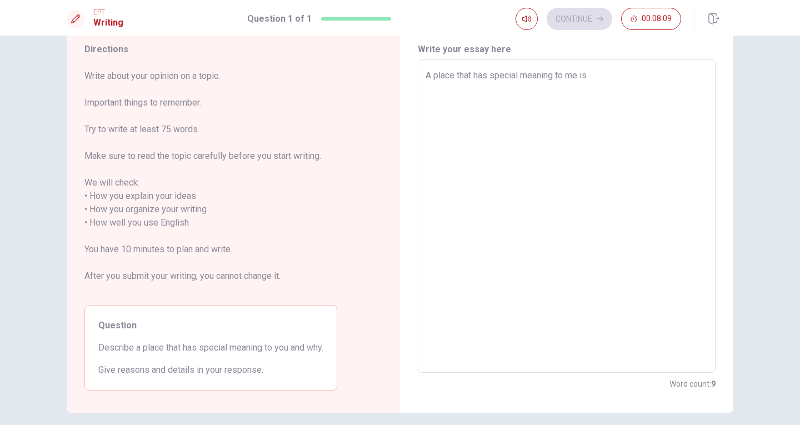
type textarea "x"
type textarea "A place that has special meaning to me is"
type textarea "x"
type textarea "A place that has special meaning to me is T"
type textarea "x"
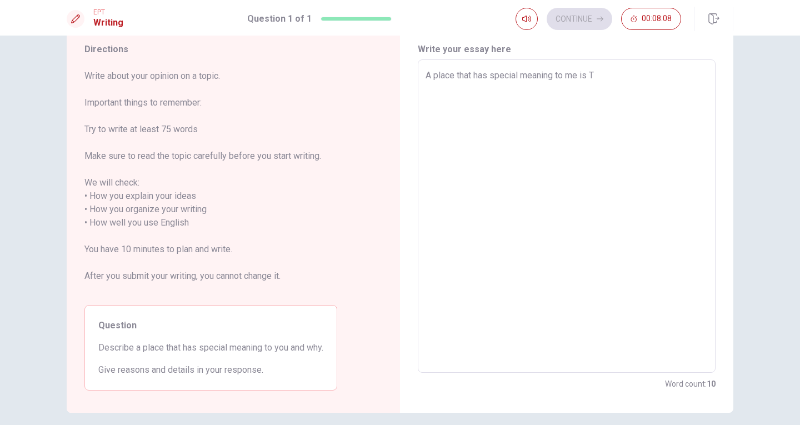
type textarea "A place that has special meaning to me is To"
type textarea "x"
type textarea "A place that has special meaning to me is Tou"
type textarea "x"
type textarea "A place that has special meaning to me is Toul"
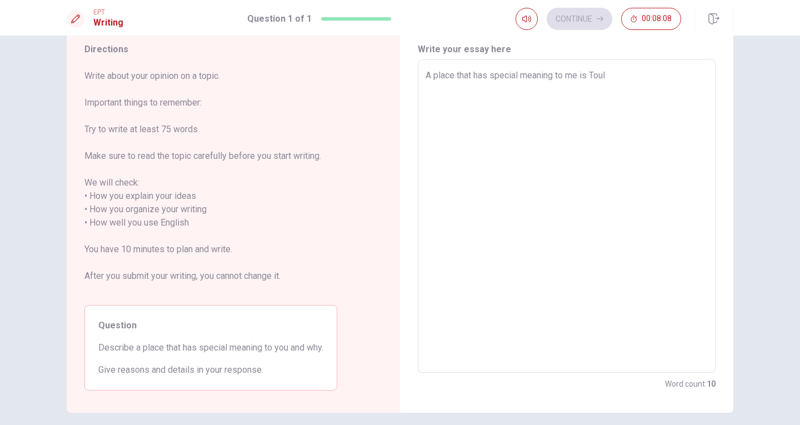
type textarea "x"
type textarea "A place that has special meaning to me is Toulo"
type textarea "x"
type textarea "A place that has special meaning to me is [PERSON_NAME]"
type textarea "x"
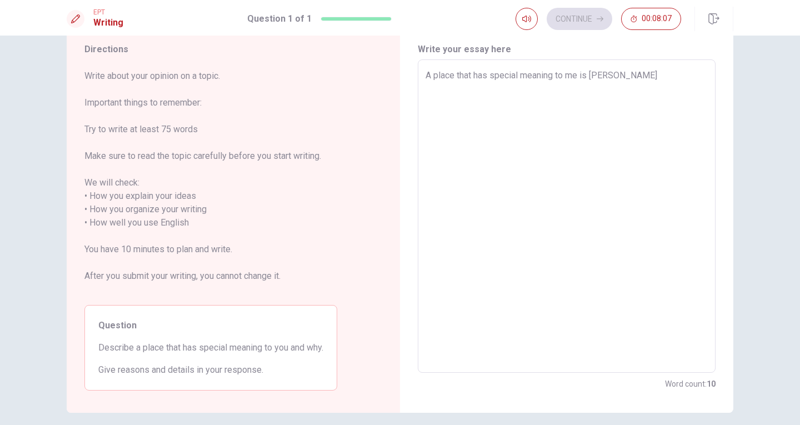
type textarea "A place that has special meaning to me is Toulous"
type textarea "x"
type textarea "A place that has special meaning to me is [GEOGRAPHIC_DATA]"
type textarea "x"
type textarea "A place that has special meaning to me is [GEOGRAPHIC_DATA],"
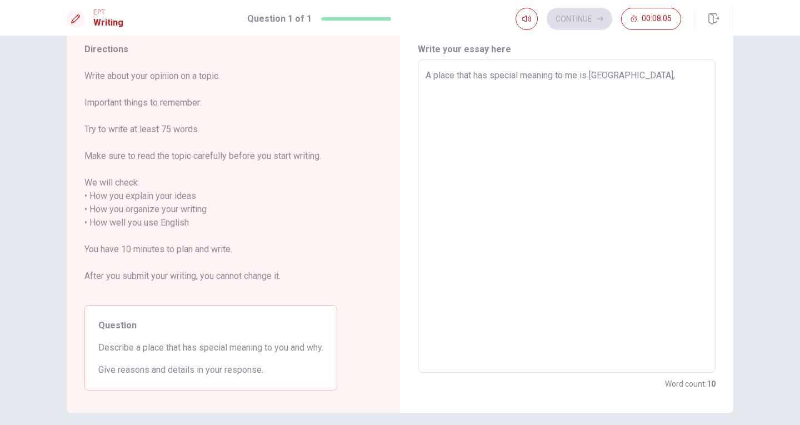
type textarea "x"
type textarea "A place that has special meaning to me is [GEOGRAPHIC_DATA],"
type textarea "x"
type textarea "A place that has special meaning to me is [GEOGRAPHIC_DATA], a"
type textarea "x"
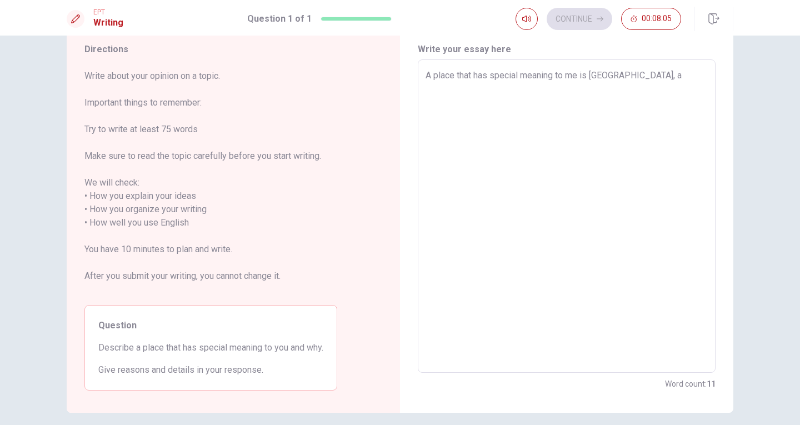
type textarea "A place that has special meaning to me is [GEOGRAPHIC_DATA], a"
type textarea "x"
type textarea "A place that has special meaning to me is [GEOGRAPHIC_DATA], a b"
type textarea "x"
type textarea "A place that has special meaning to me is [GEOGRAPHIC_DATA], a be"
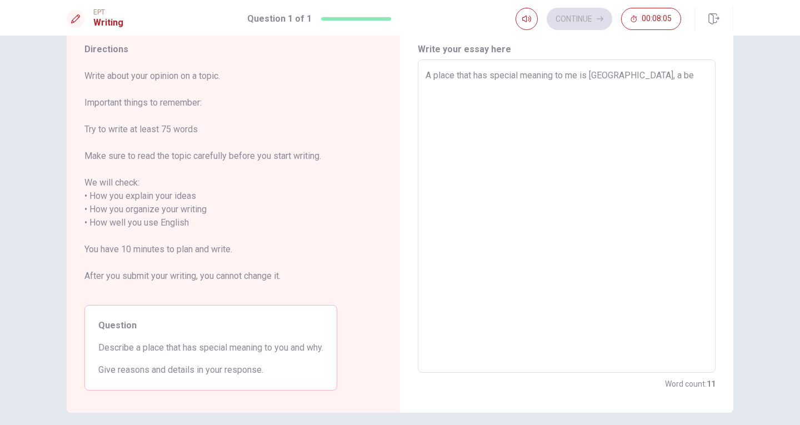
type textarea "x"
type textarea "A place that has special meaning to me is [GEOGRAPHIC_DATA], a bea"
type textarea "x"
type textarea "A place that has special meaning to me is [GEOGRAPHIC_DATA], a beau"
type textarea "x"
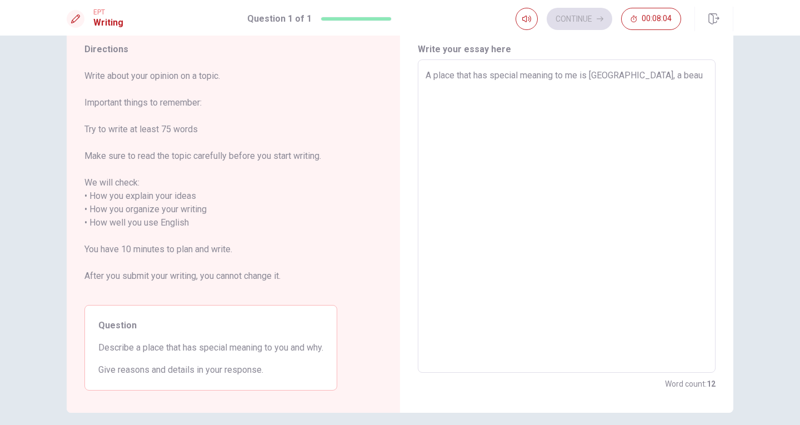
type textarea "A place that has special meaning to me is [GEOGRAPHIC_DATA], a beaut"
type textarea "x"
type textarea "A place that has special meaning to me is [GEOGRAPHIC_DATA], a beauti"
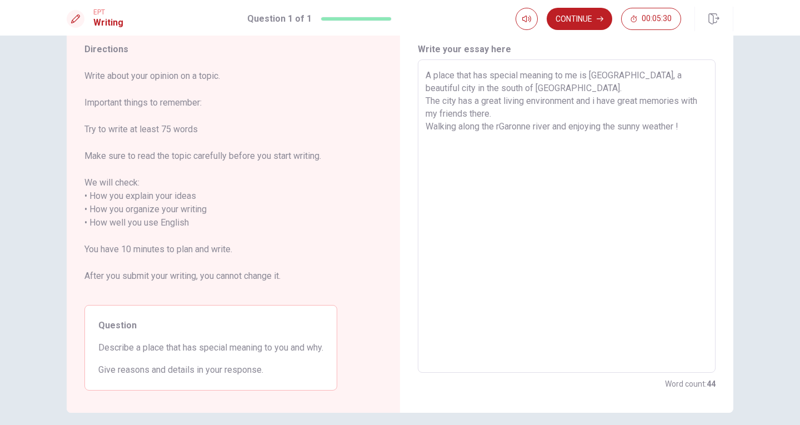
click at [498, 126] on textarea "A place that has special meaning to me is [GEOGRAPHIC_DATA], a beautiful city i…" at bounding box center [566, 216] width 282 height 295
click at [686, 129] on textarea "A place that has special meaning to me is [GEOGRAPHIC_DATA], a beautiful city i…" at bounding box center [566, 216] width 282 height 295
click at [587, 12] on button "Continue" at bounding box center [579, 19] width 66 height 22
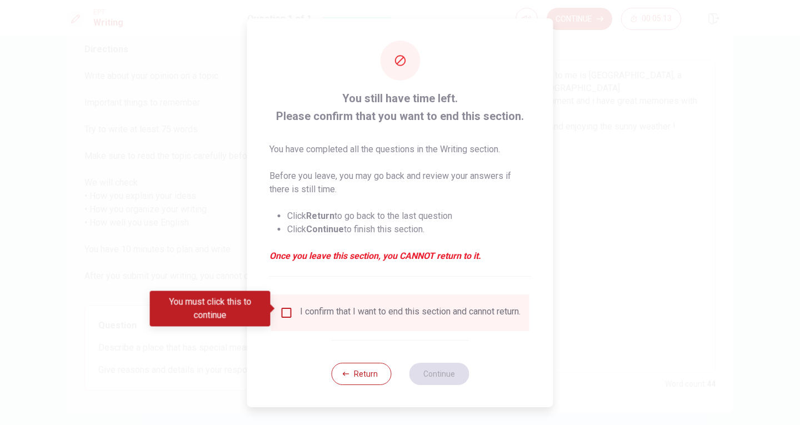
click at [285, 306] on input "You must click this to continue" at bounding box center [286, 312] width 13 height 13
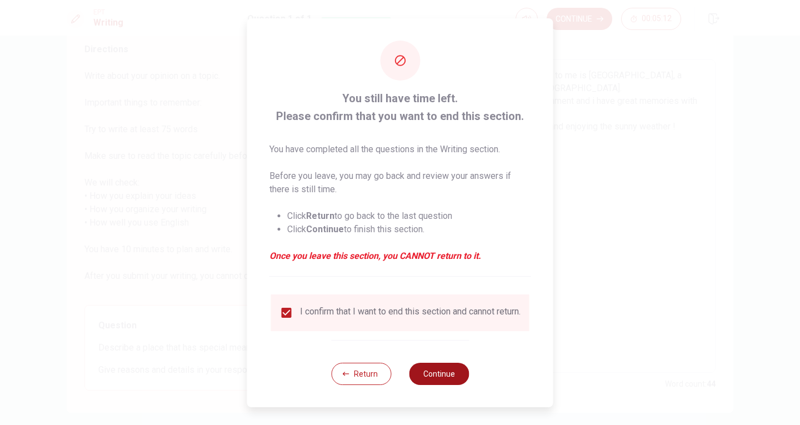
click at [438, 381] on button "Continue" at bounding box center [439, 374] width 60 height 22
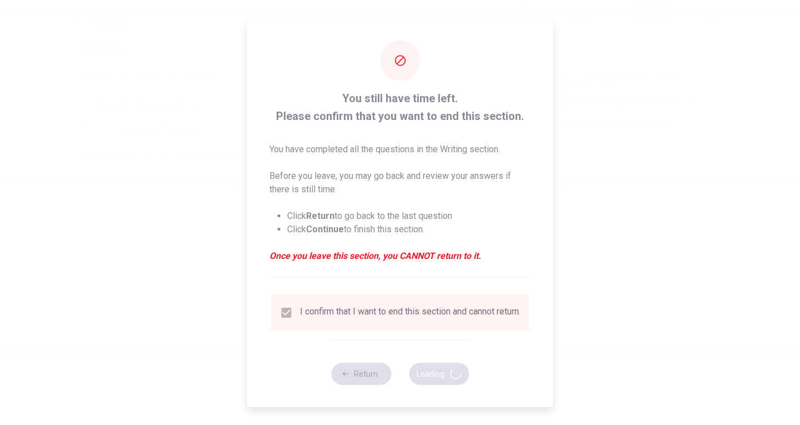
scroll to position [0, 0]
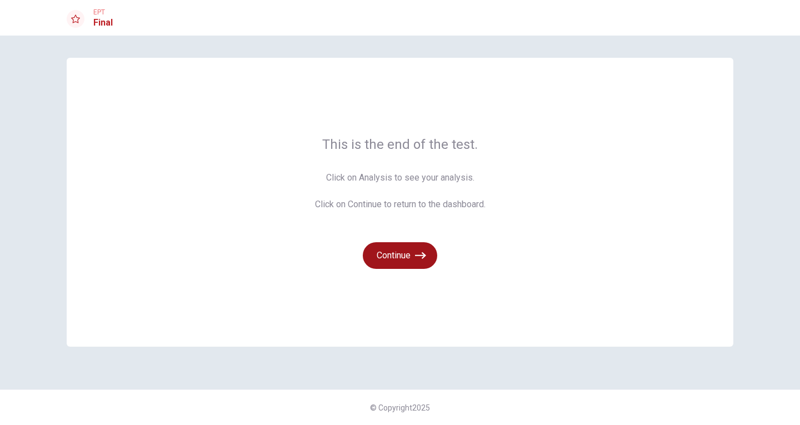
click at [414, 253] on button "Continue" at bounding box center [400, 255] width 74 height 27
